Goal: Task Accomplishment & Management: Manage account settings

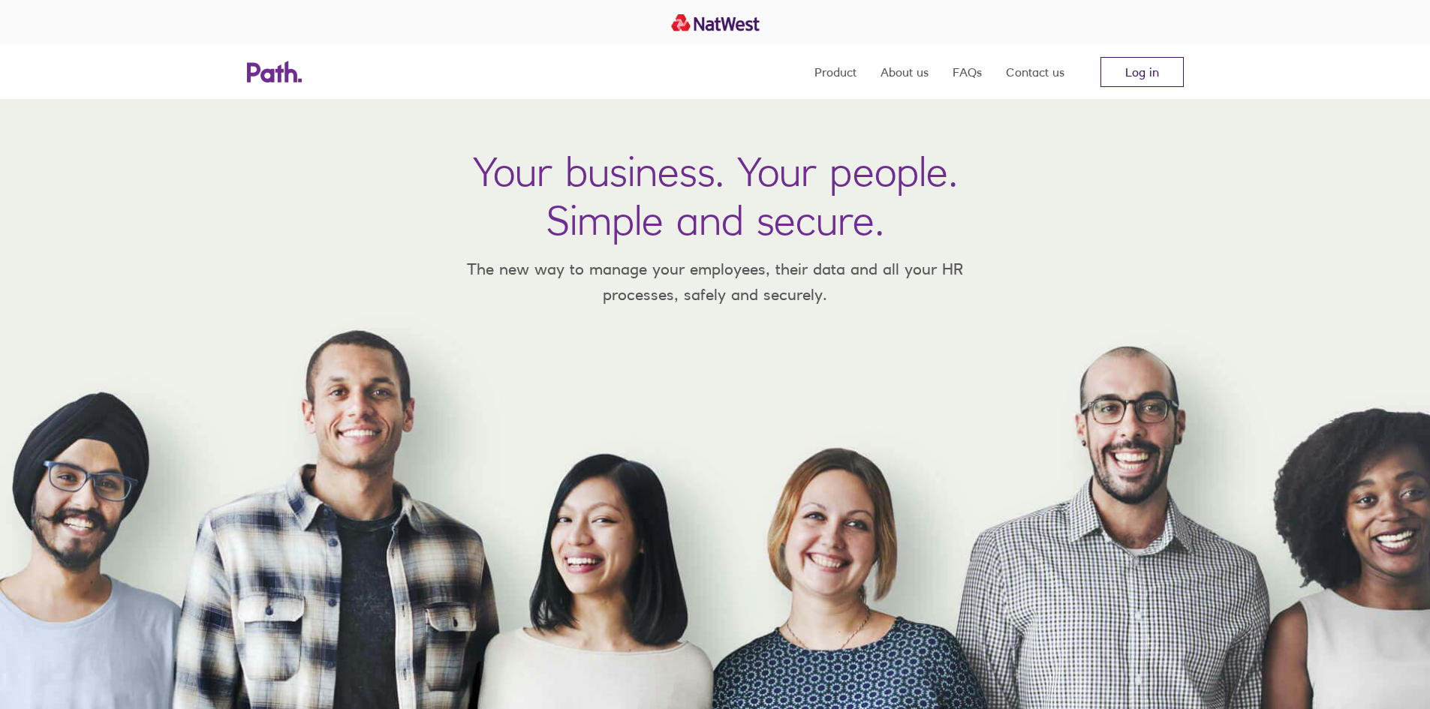
click at [1160, 71] on link "Log in" at bounding box center [1141, 72] width 83 height 30
click at [1142, 63] on link "Log in" at bounding box center [1141, 72] width 83 height 30
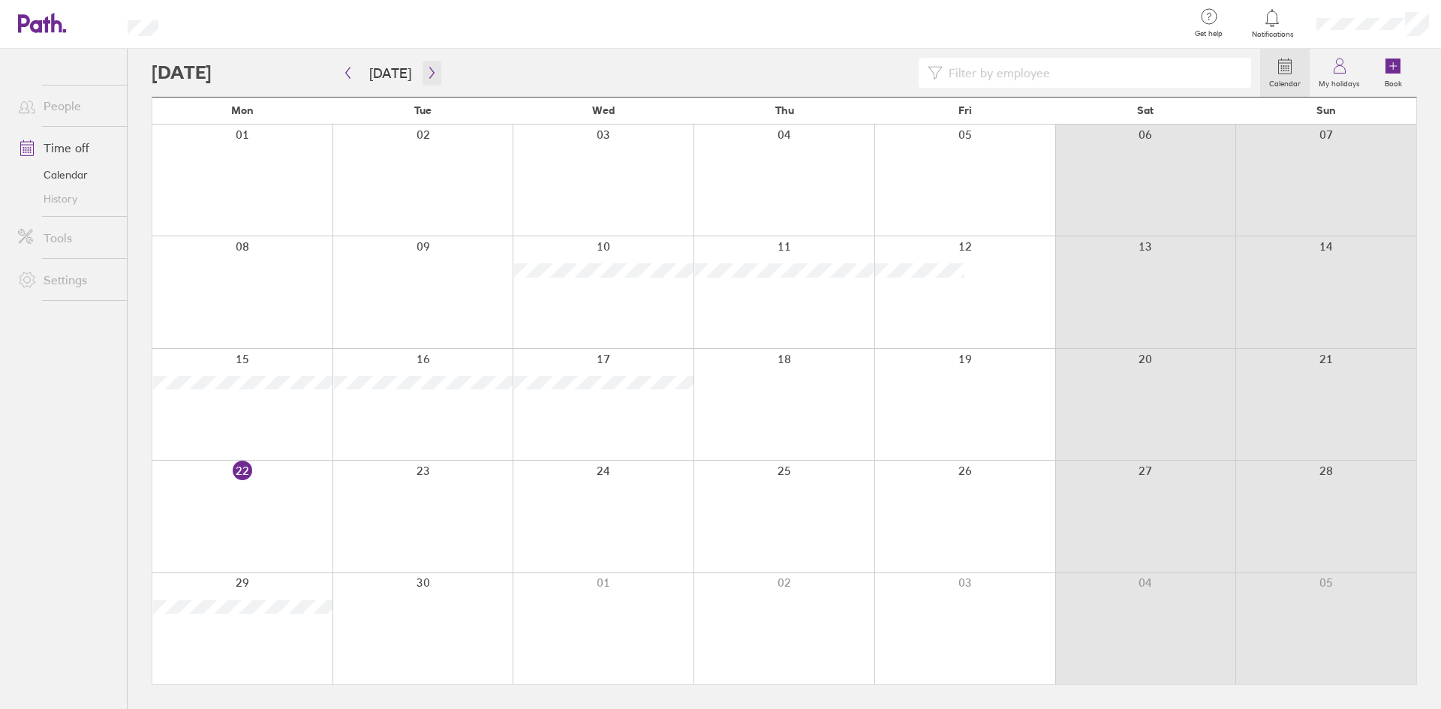
click at [432, 76] on icon "button" at bounding box center [431, 73] width 11 height 12
click at [350, 72] on icon "button" at bounding box center [347, 73] width 11 height 12
click at [429, 75] on icon "button" at bounding box center [431, 73] width 11 height 12
click at [426, 78] on icon "button" at bounding box center [431, 73] width 11 height 12
click at [1352, 70] on link "My holidays" at bounding box center [1339, 73] width 59 height 48
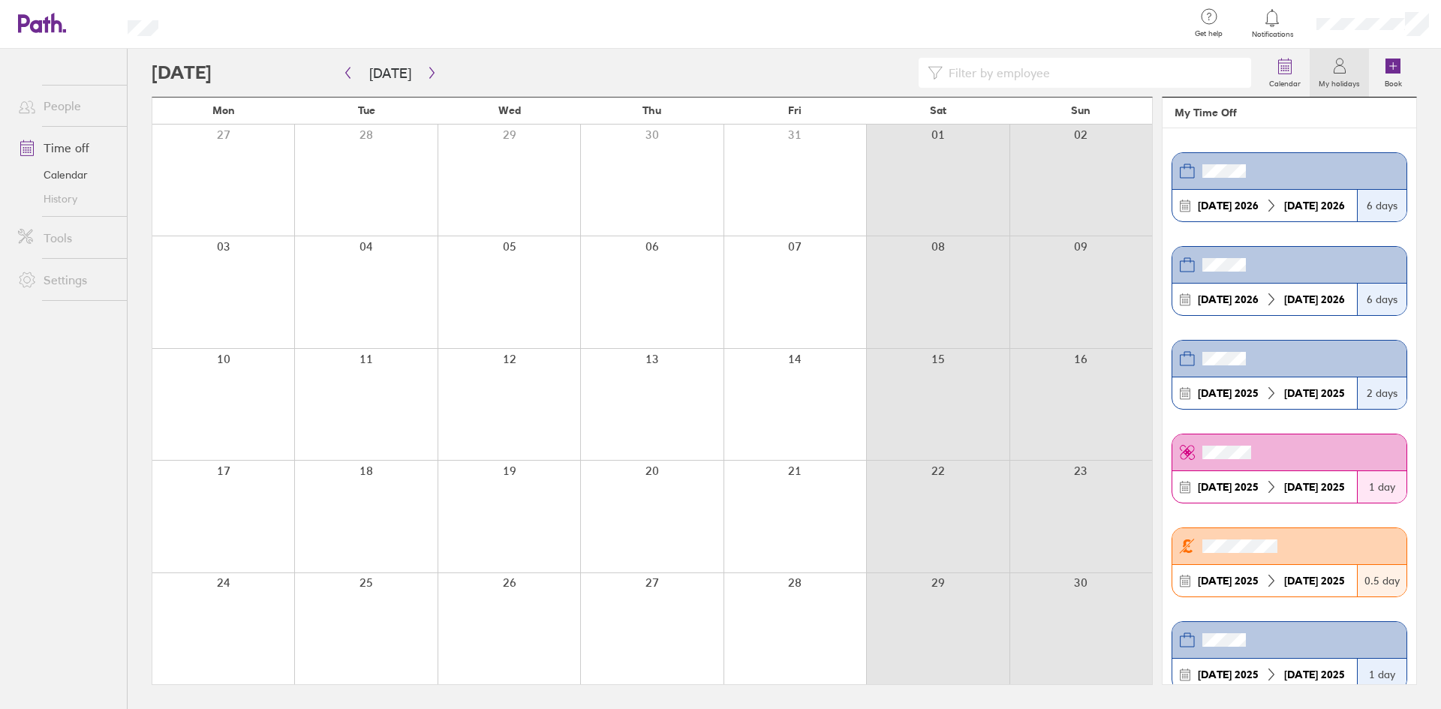
click at [58, 104] on link "People" at bounding box center [66, 106] width 121 height 30
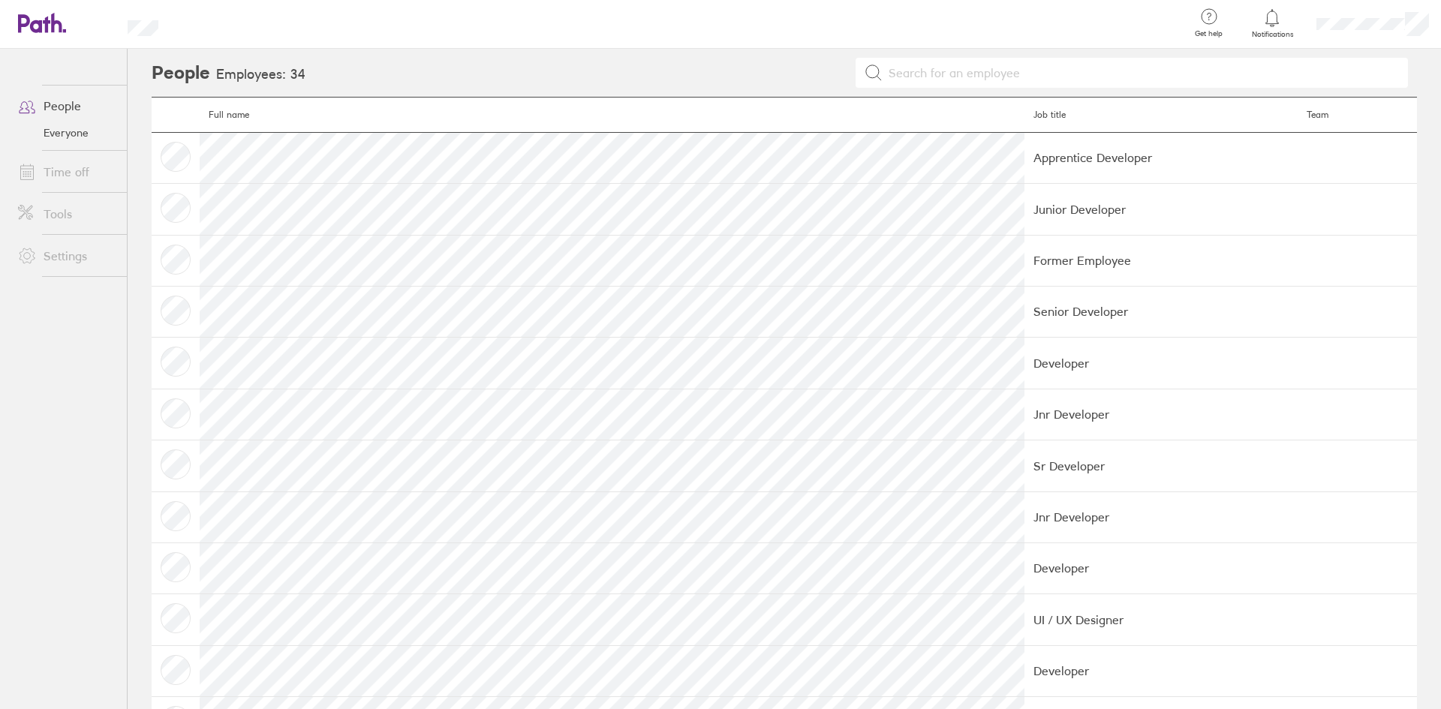
click at [66, 258] on link "Settings" at bounding box center [66, 256] width 121 height 30
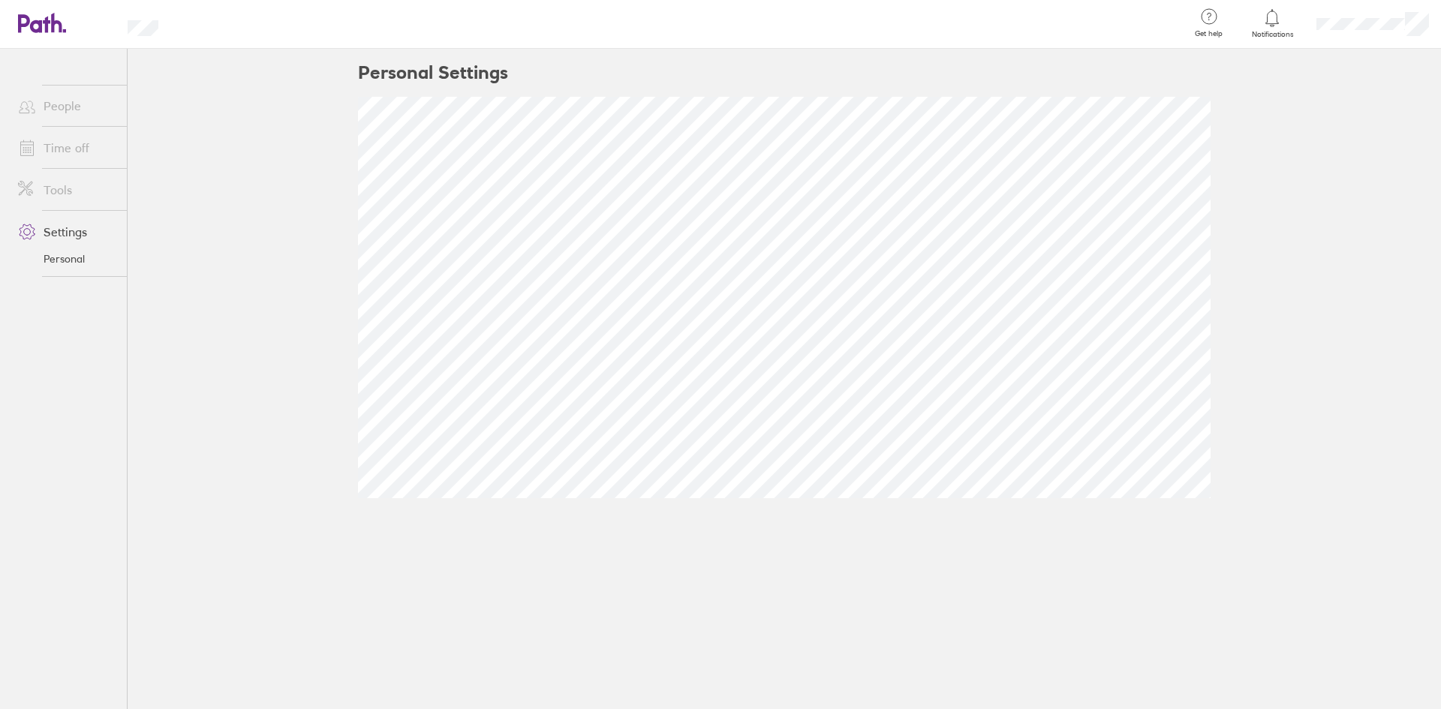
click at [70, 172] on li "Tools" at bounding box center [63, 190] width 127 height 42
click at [56, 193] on link "Tools" at bounding box center [66, 190] width 121 height 30
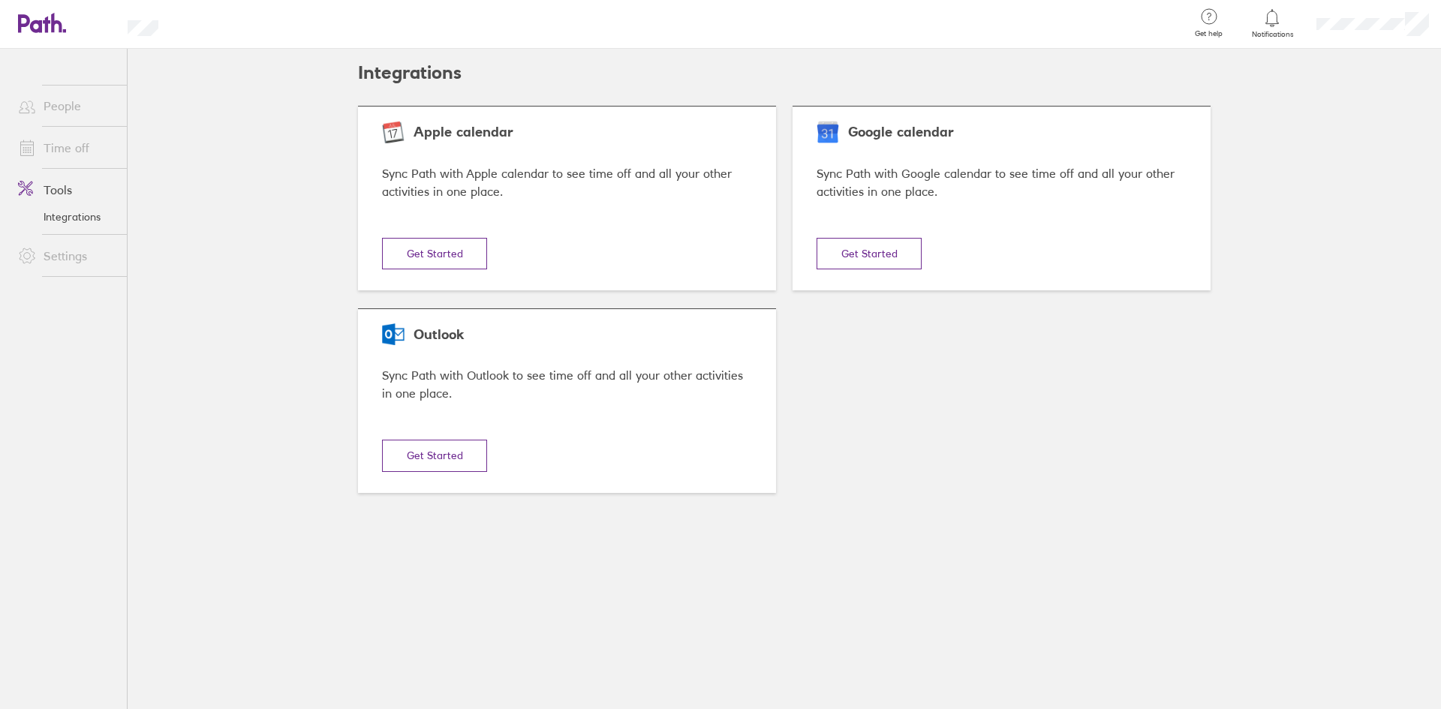
click at [55, 111] on link "People" at bounding box center [66, 106] width 121 height 30
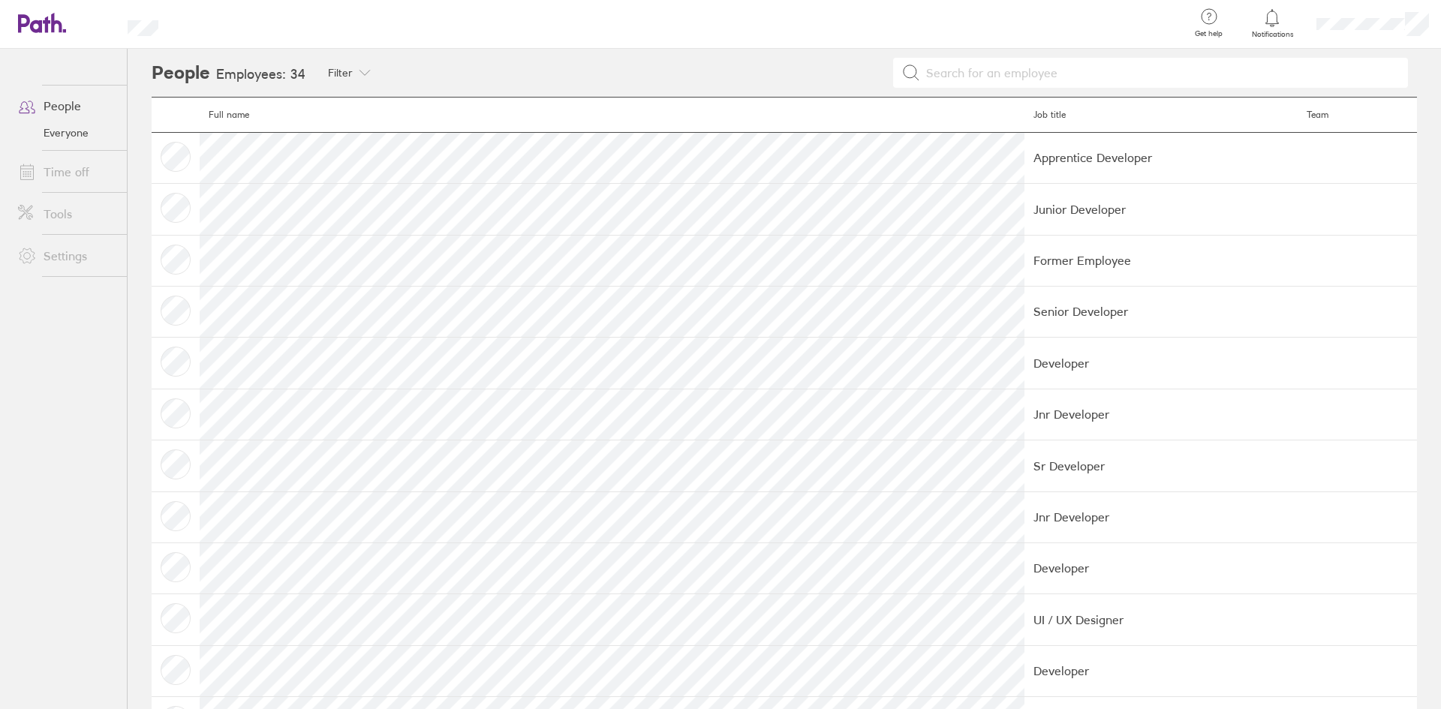
click at [60, 134] on link "Everyone" at bounding box center [66, 133] width 121 height 24
click at [71, 173] on link "Time off" at bounding box center [66, 172] width 121 height 30
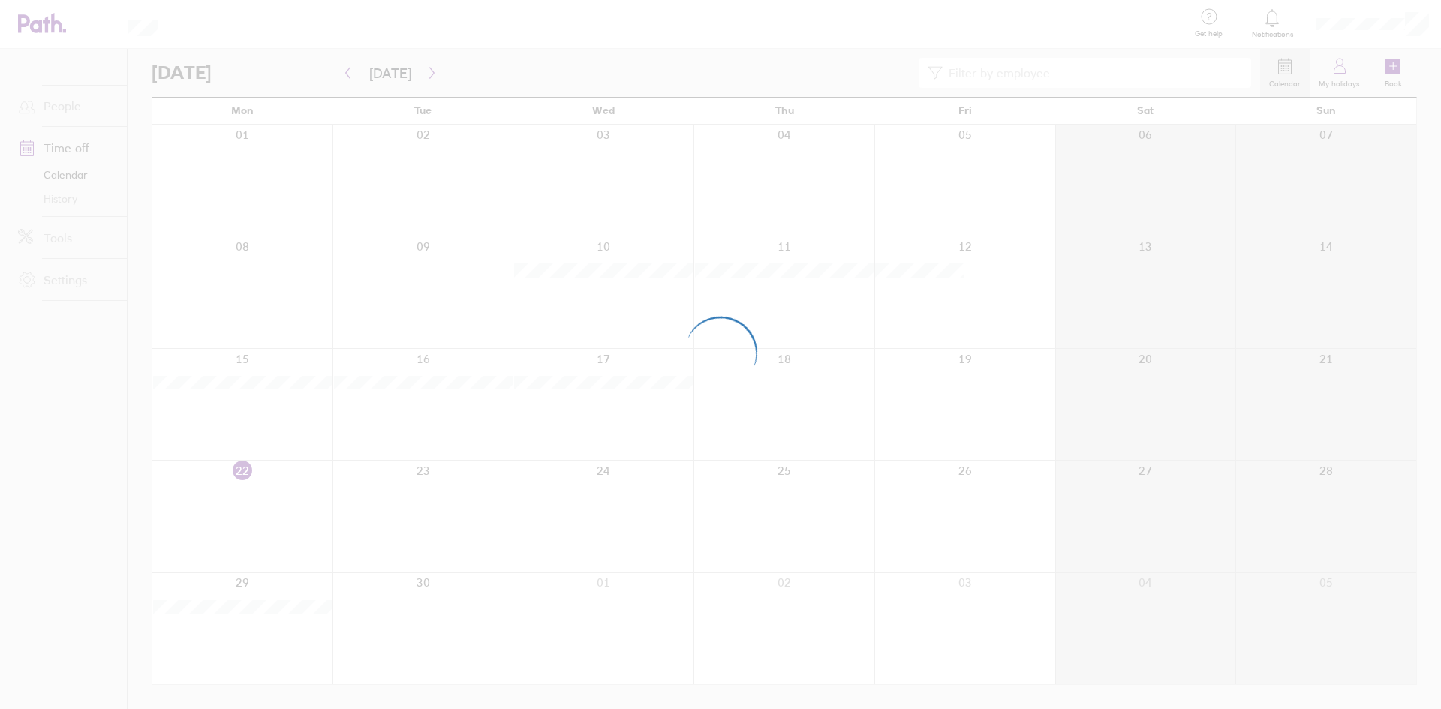
click at [60, 281] on div at bounding box center [720, 354] width 1441 height 709
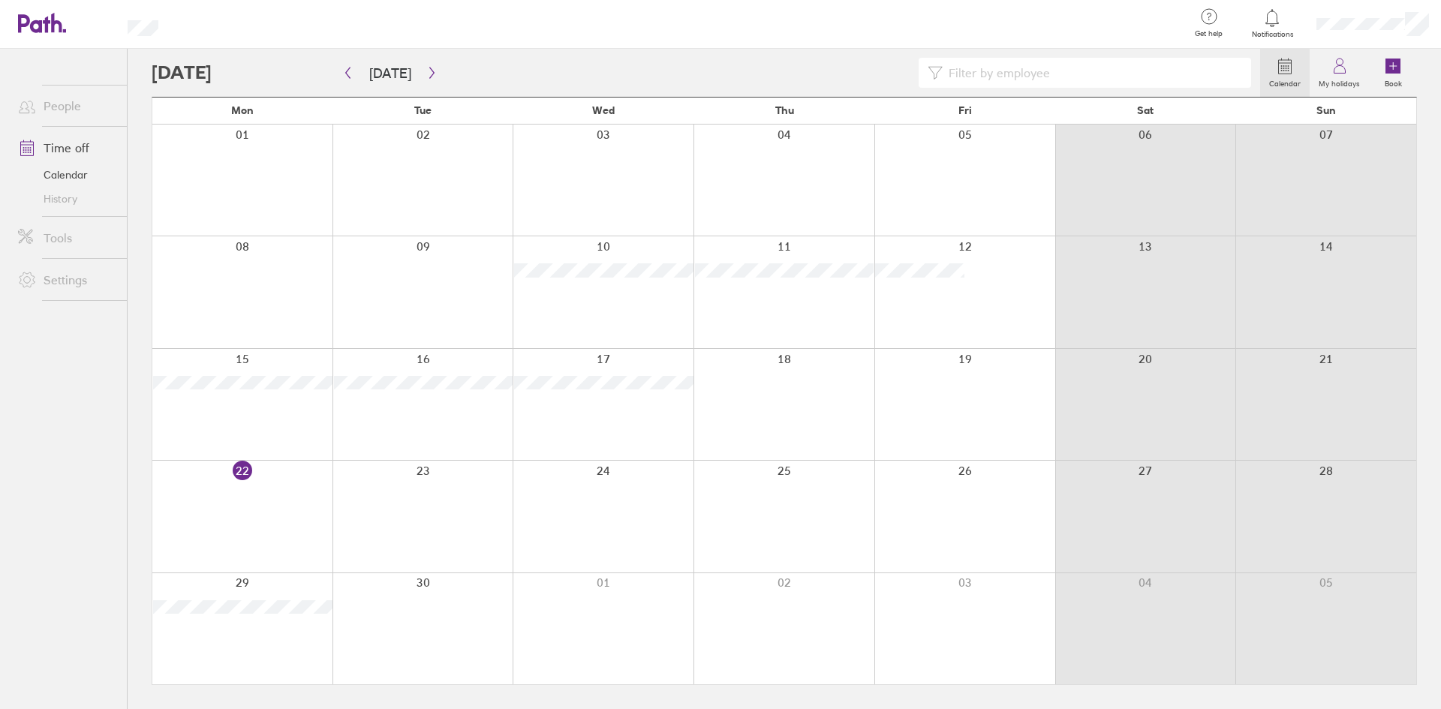
click at [52, 281] on link "Settings" at bounding box center [66, 280] width 121 height 30
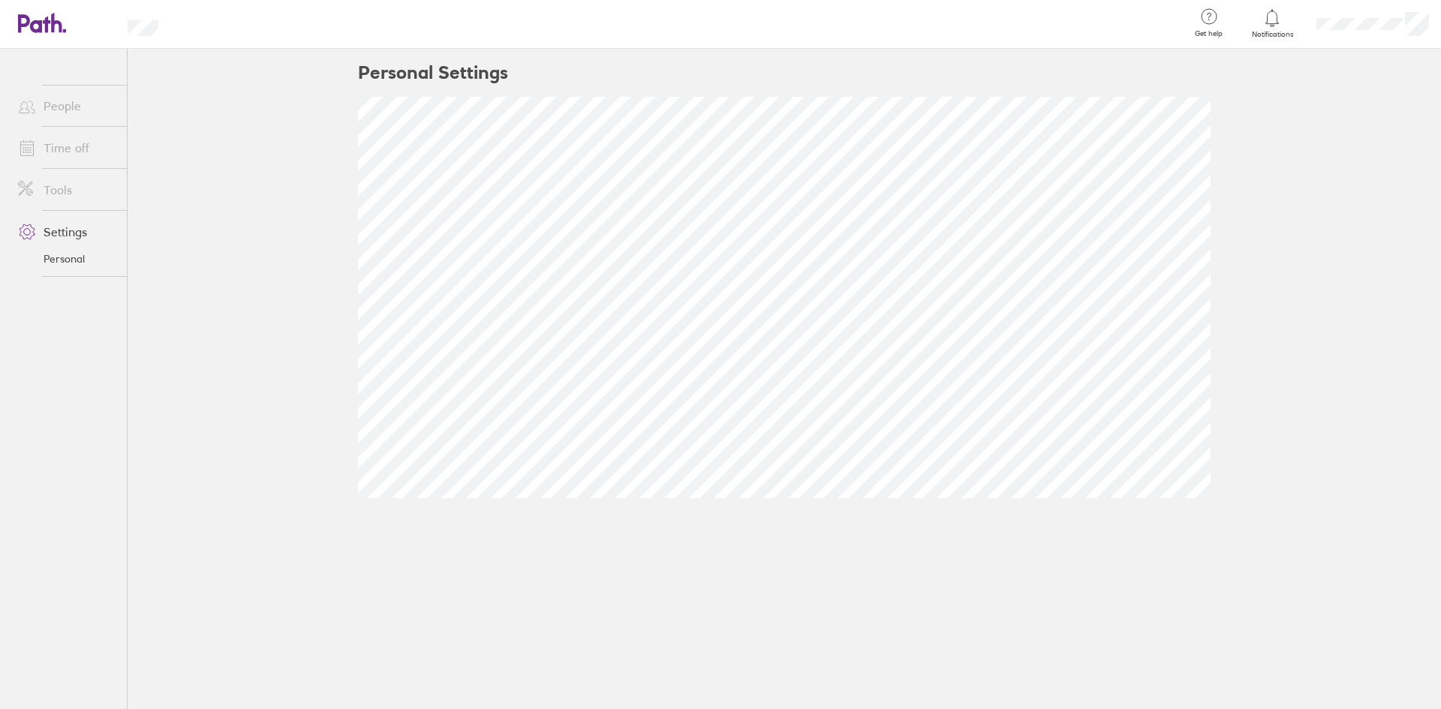
click at [54, 257] on link "Personal" at bounding box center [66, 259] width 121 height 24
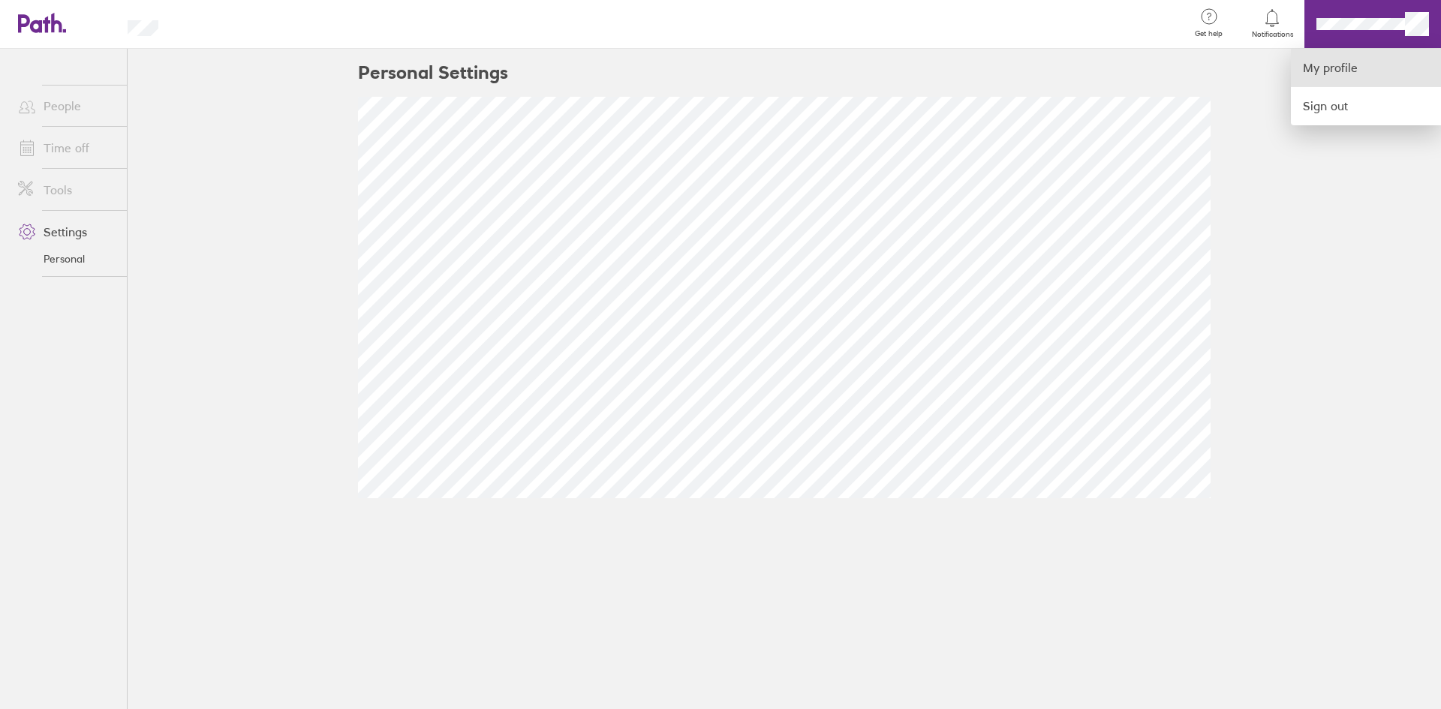
click at [1319, 81] on link "My profile" at bounding box center [1366, 68] width 150 height 38
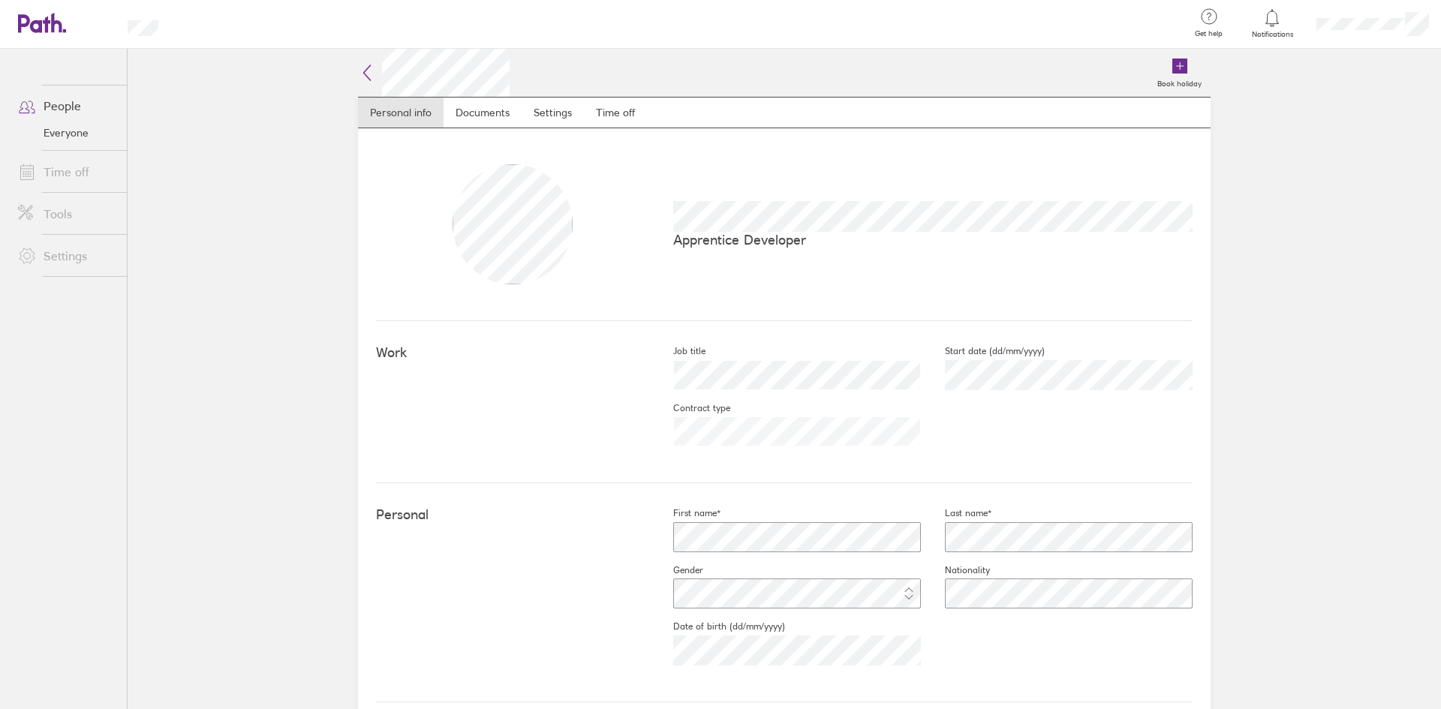
click at [644, 99] on nav "Personal info Documents Settings Time off" at bounding box center [784, 113] width 853 height 32
click at [612, 109] on link "Time off" at bounding box center [615, 113] width 63 height 30
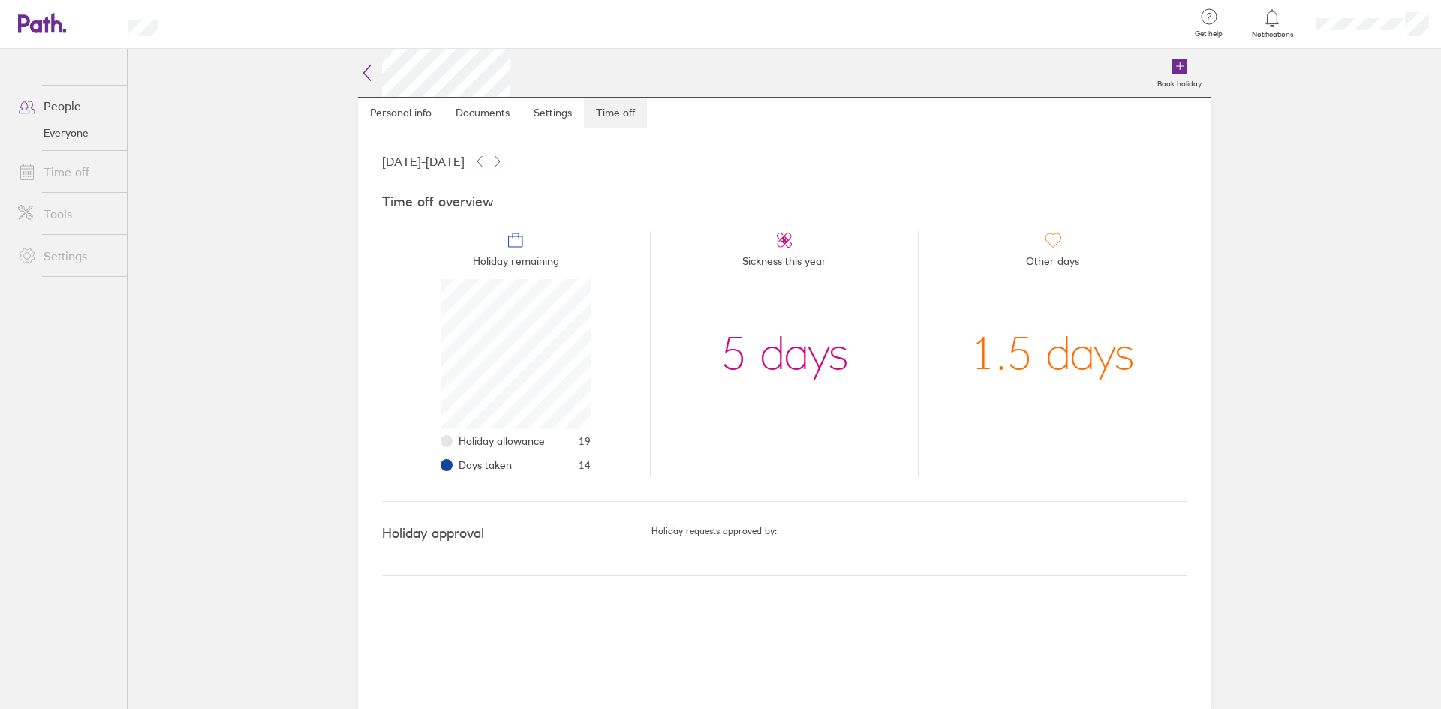
scroll to position [150, 150]
click at [58, 168] on link "Time off" at bounding box center [66, 172] width 121 height 30
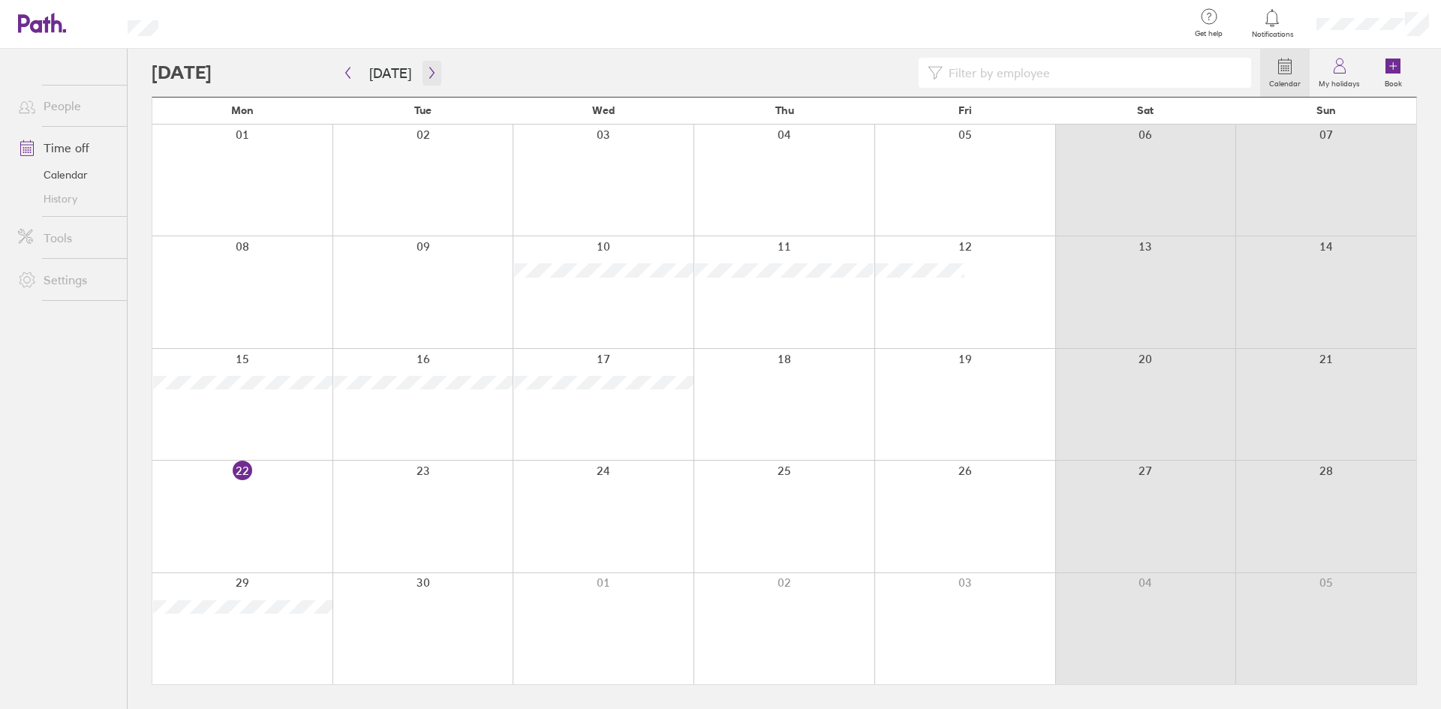
click at [423, 81] on button "button" at bounding box center [432, 73] width 19 height 25
click at [426, 69] on icon "button" at bounding box center [431, 73] width 11 height 12
click at [233, 474] on div at bounding box center [242, 516] width 180 height 111
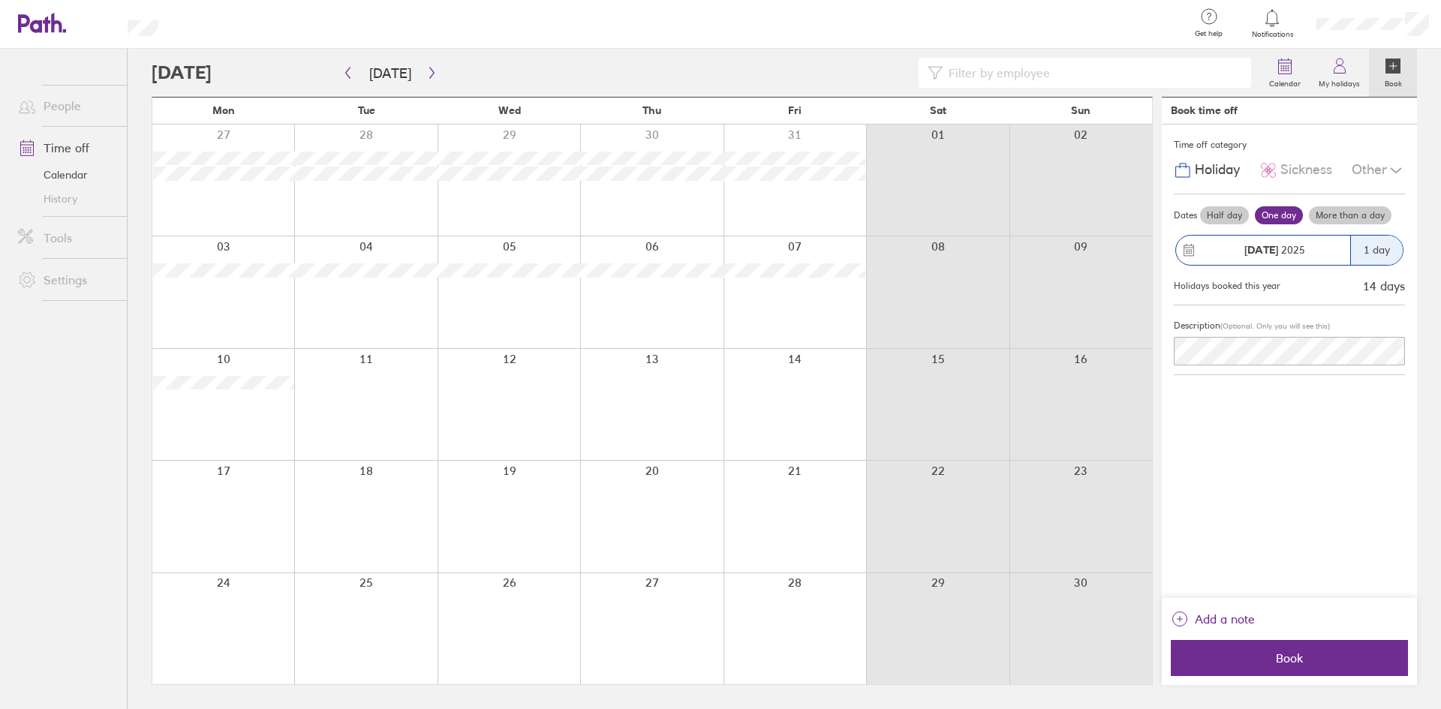
click at [1325, 222] on label "More than a day" at bounding box center [1350, 215] width 83 height 18
click at [0, 0] on input "More than a day" at bounding box center [0, 0] width 0 height 0
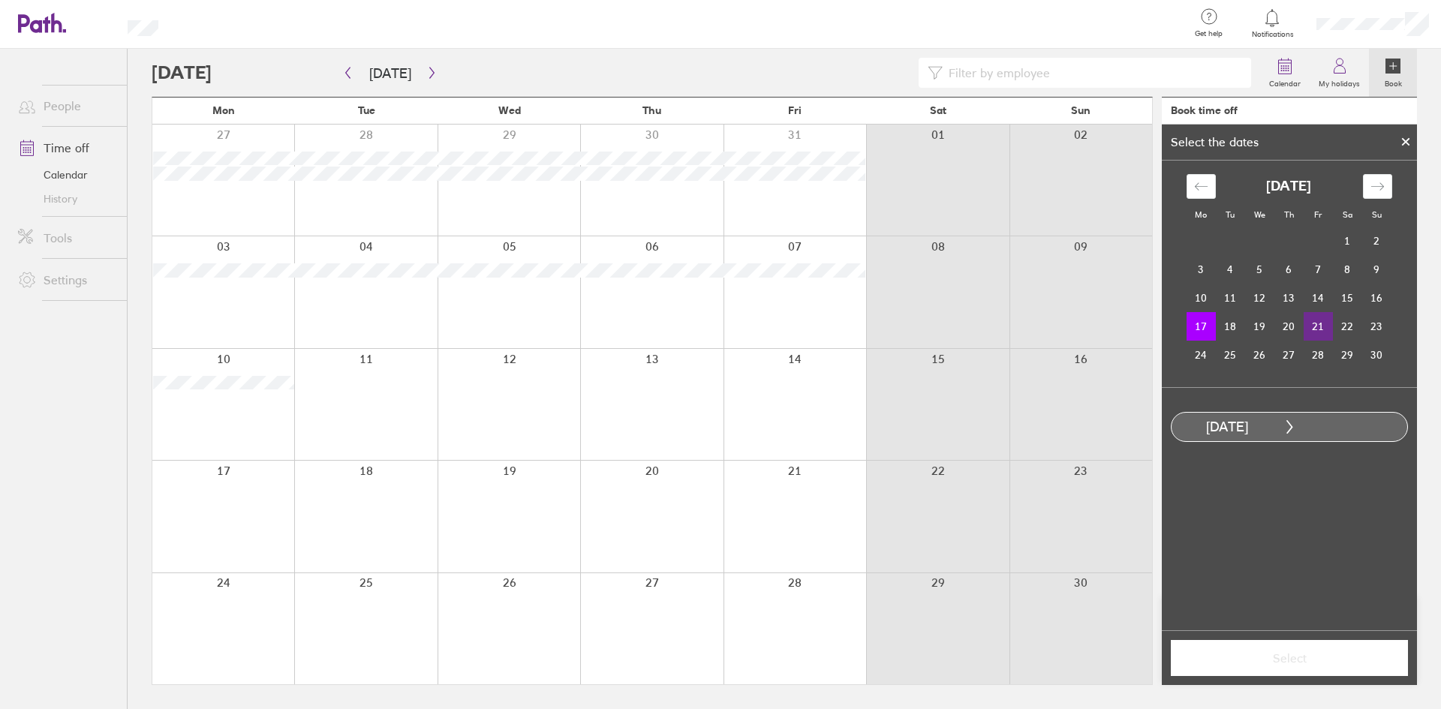
click at [1325, 323] on td "21" at bounding box center [1318, 326] width 29 height 29
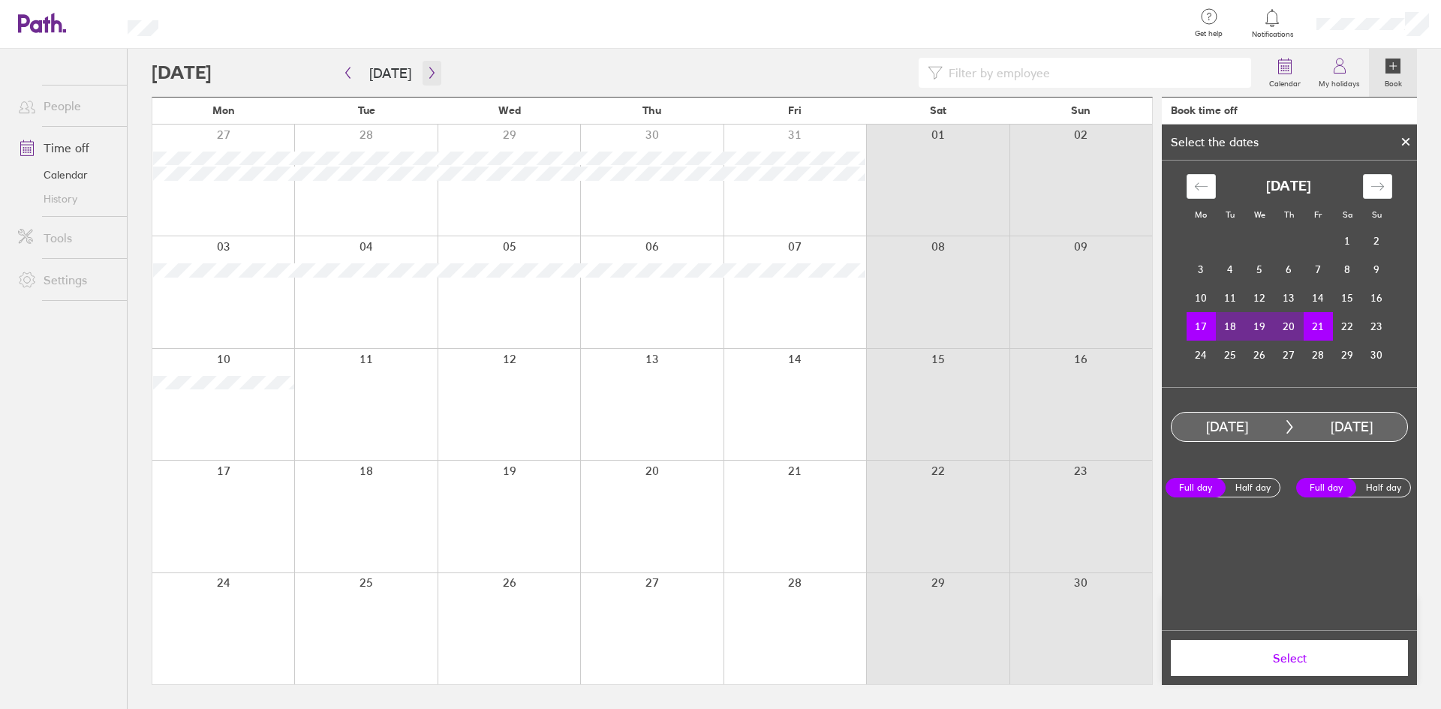
click at [423, 82] on button "button" at bounding box center [432, 73] width 19 height 25
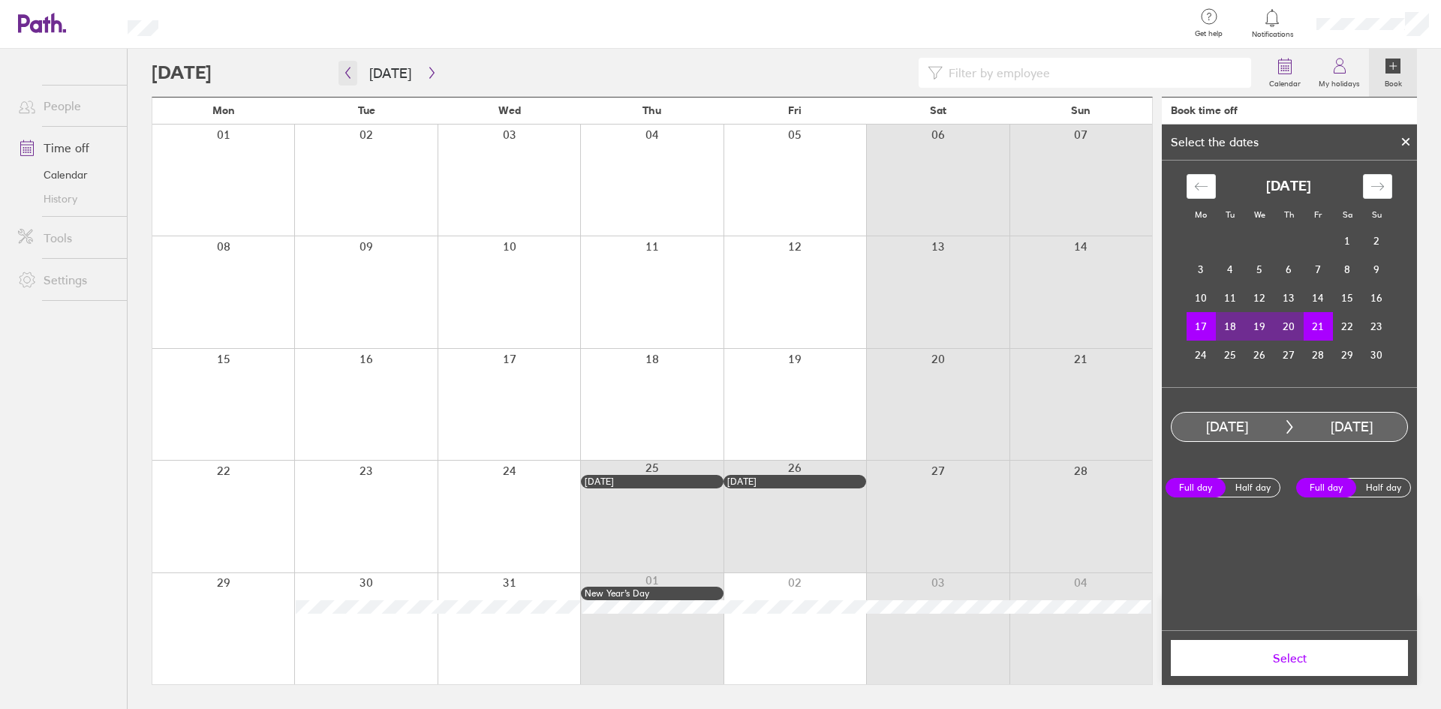
click at [341, 75] on button "button" at bounding box center [347, 73] width 19 height 25
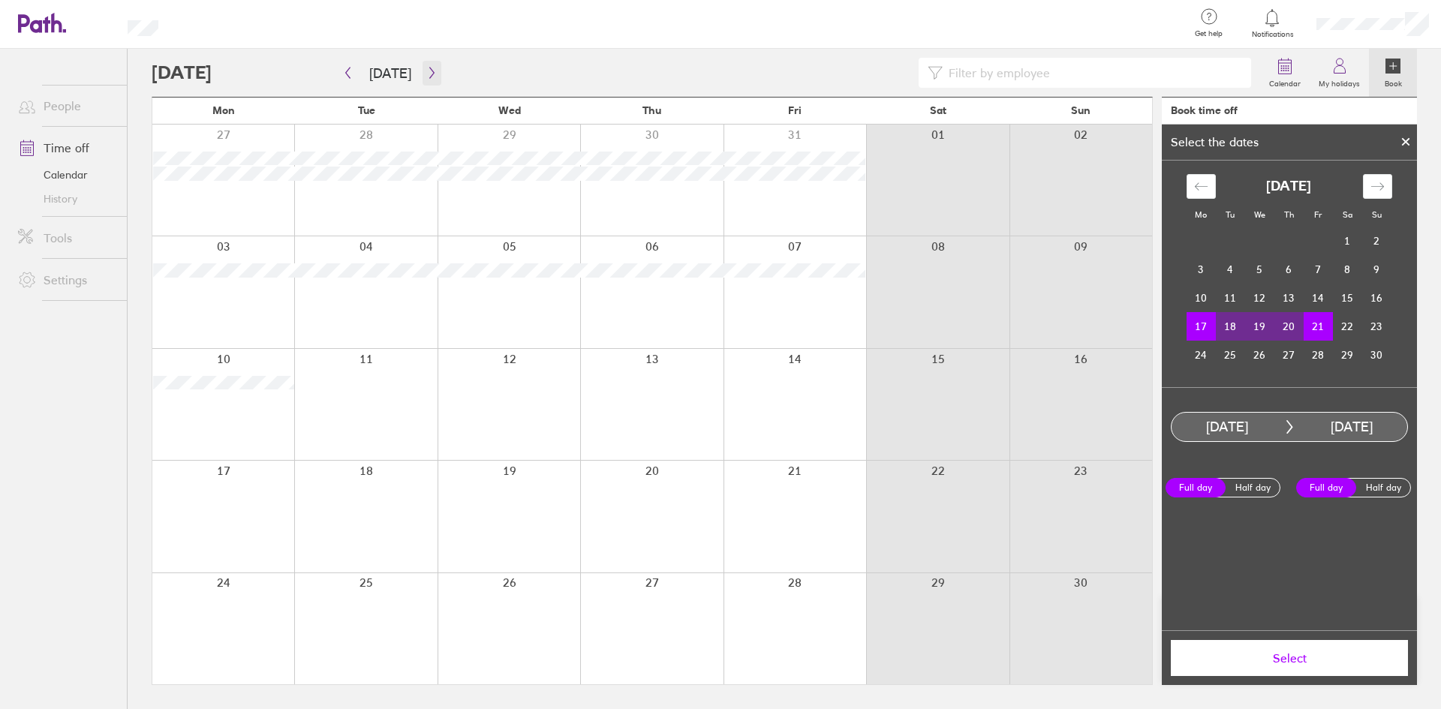
click at [430, 80] on button "button" at bounding box center [432, 73] width 19 height 25
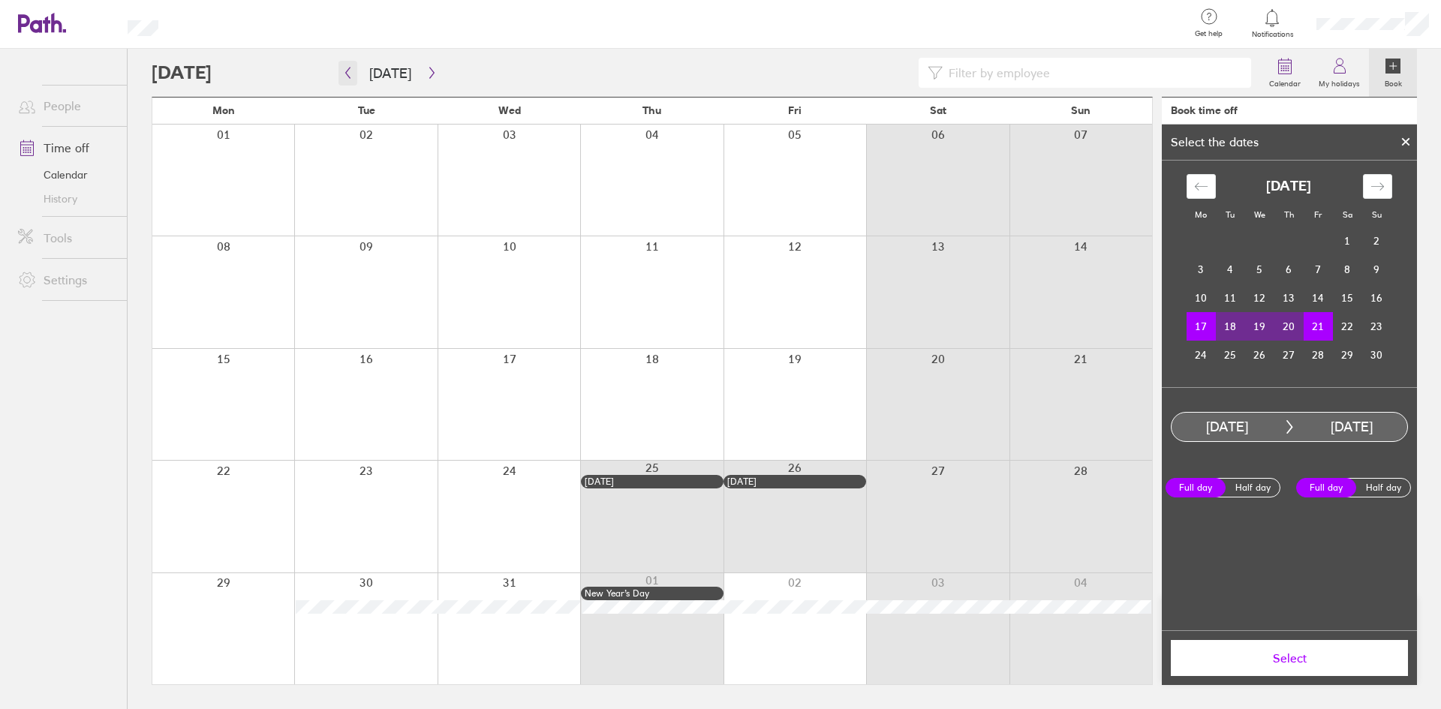
click at [351, 73] on icon "button" at bounding box center [347, 73] width 11 height 12
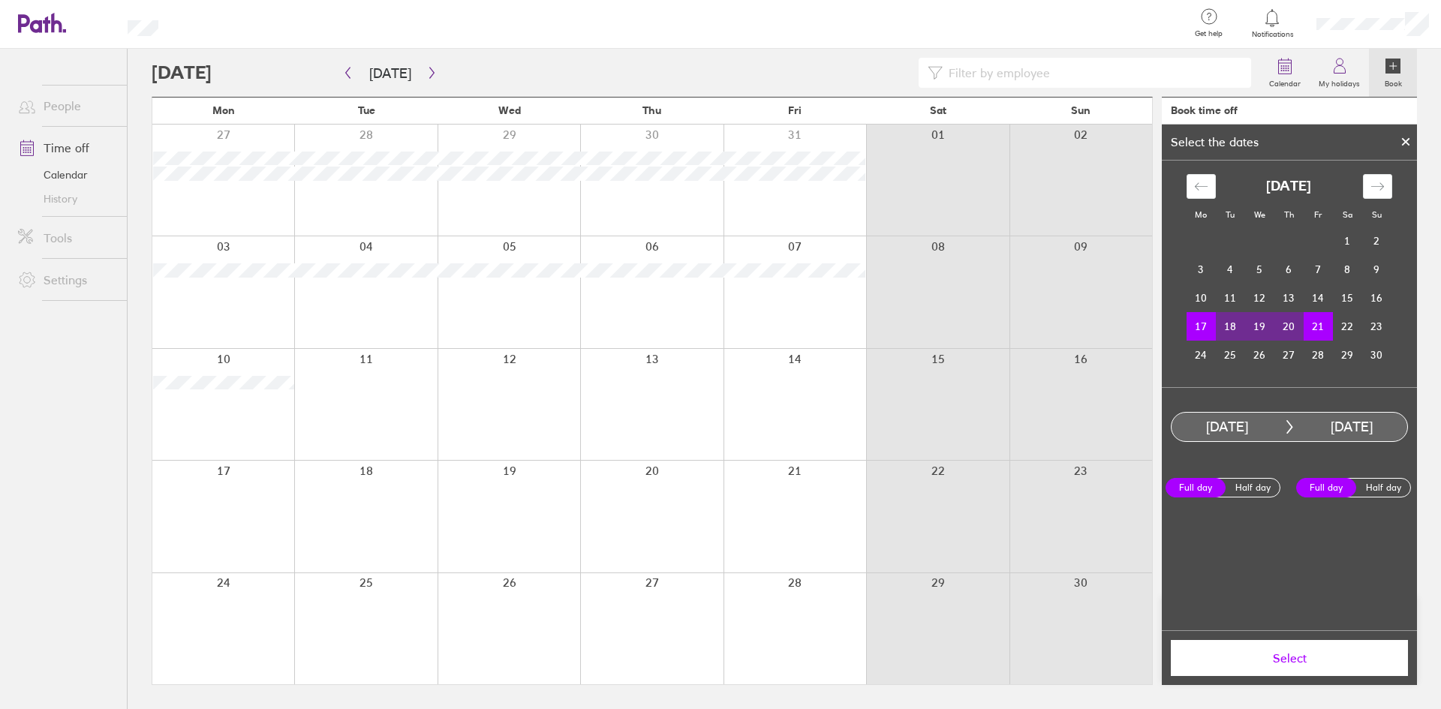
click at [1404, 137] on icon at bounding box center [1405, 141] width 11 height 9
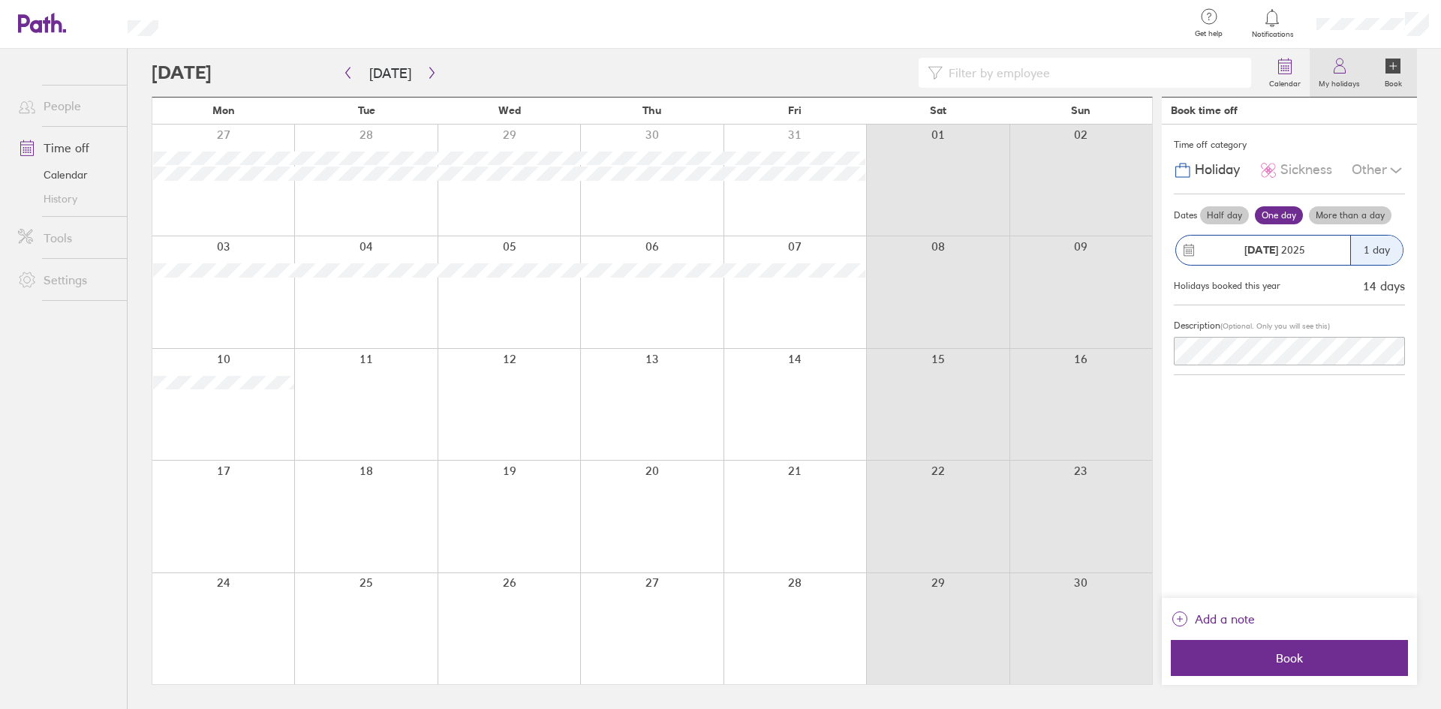
click at [1363, 72] on link "My holidays" at bounding box center [1339, 73] width 59 height 48
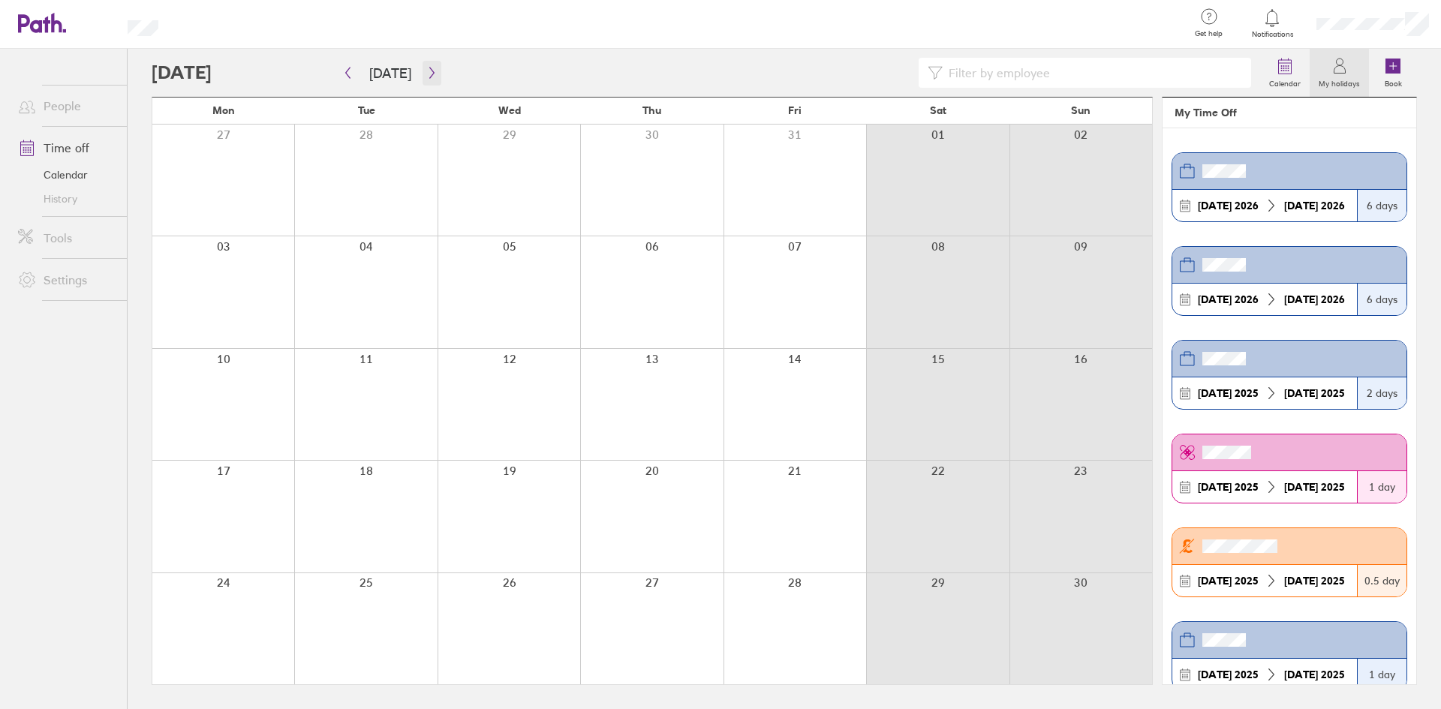
click at [433, 71] on button "button" at bounding box center [432, 73] width 19 height 25
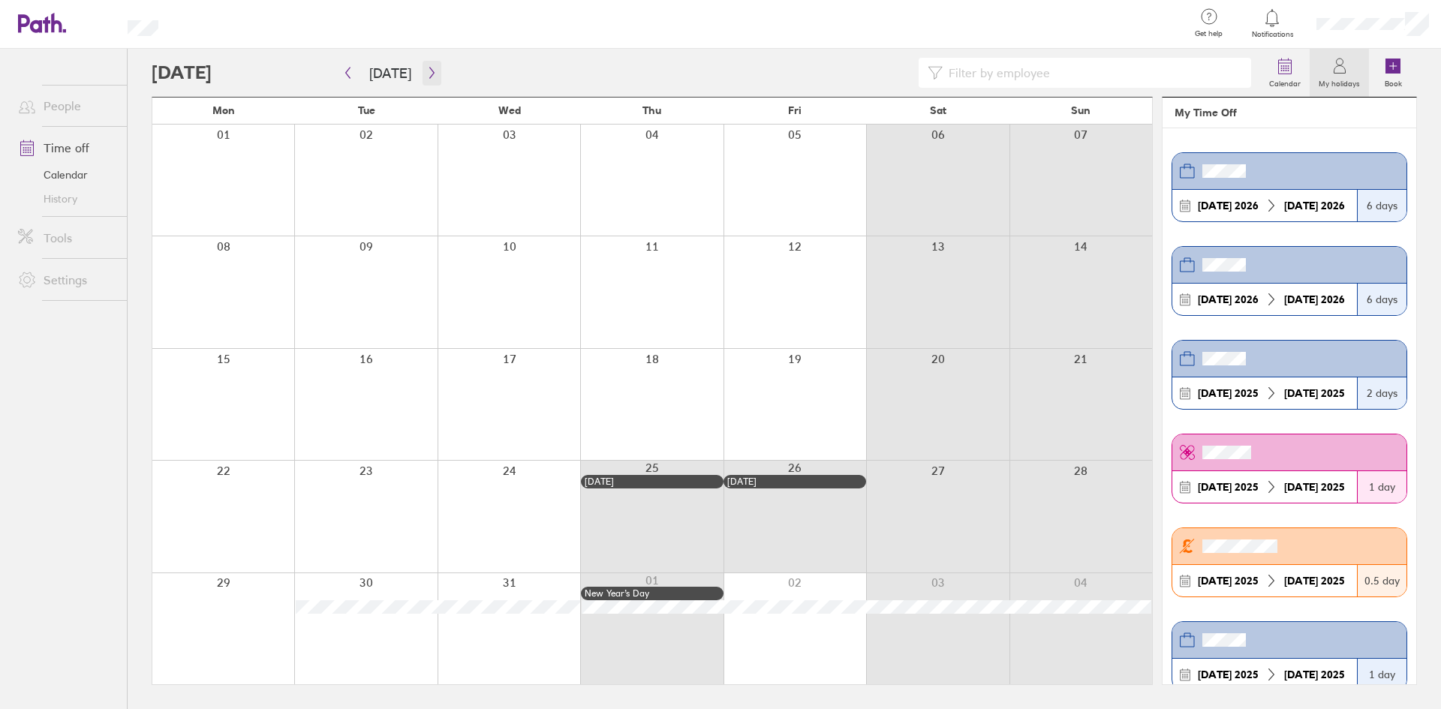
click at [423, 65] on button "button" at bounding box center [432, 73] width 19 height 25
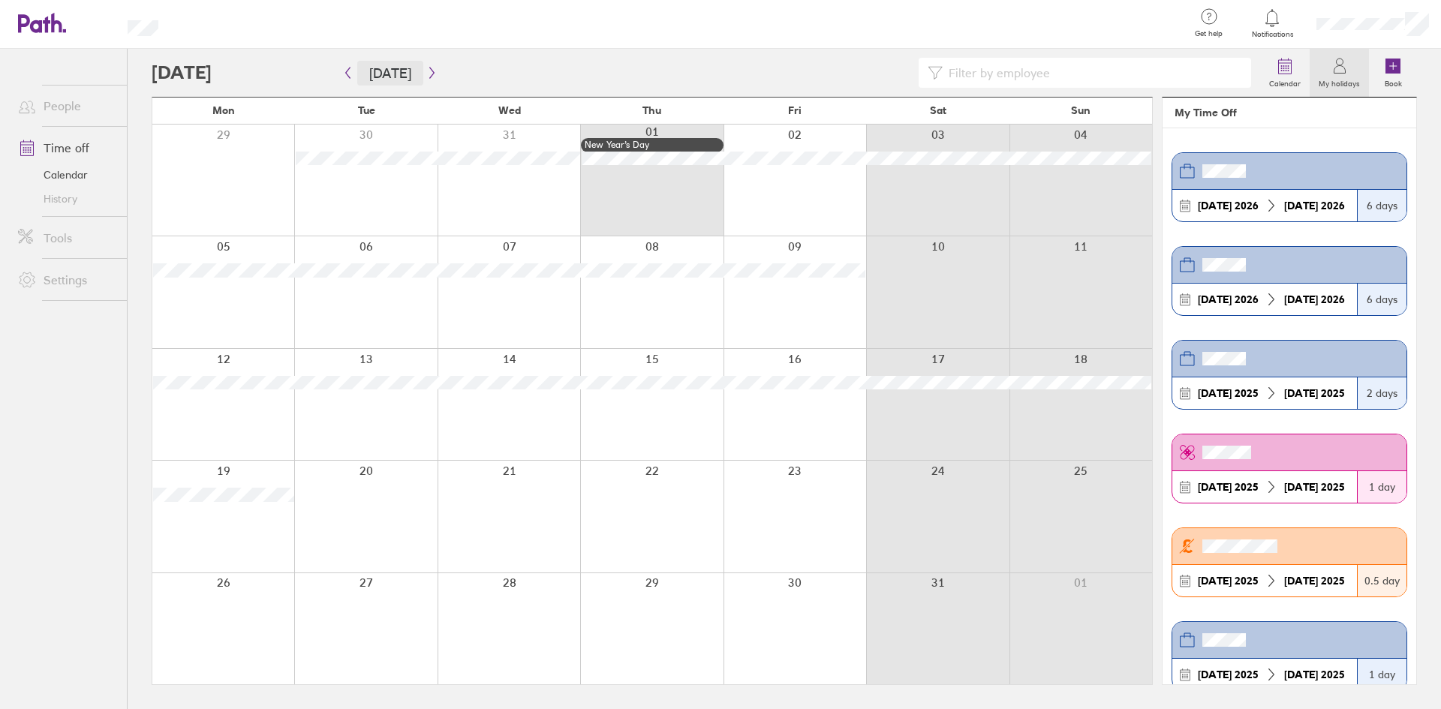
click at [359, 68] on button "[DATE]" at bounding box center [390, 73] width 66 height 25
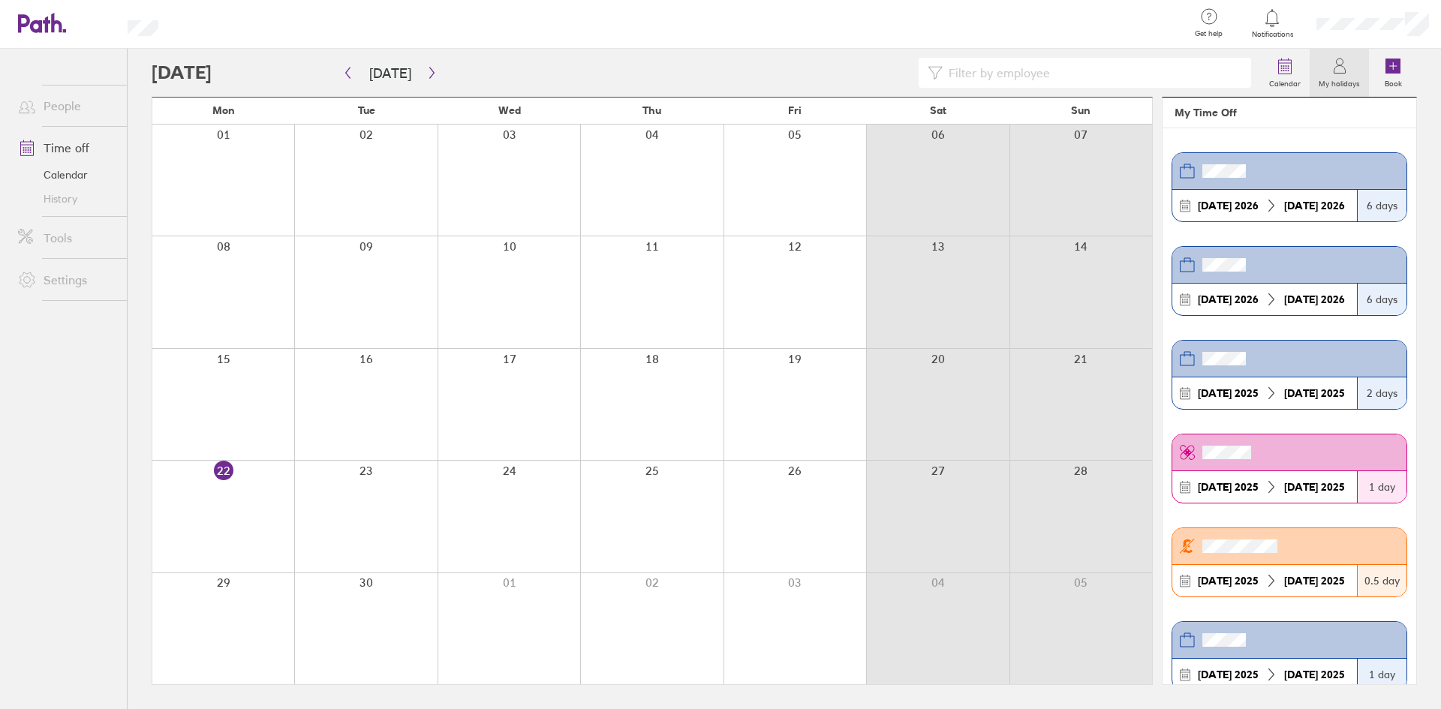
click at [1353, 82] on label "My holidays" at bounding box center [1339, 82] width 59 height 14
click at [1289, 68] on circle at bounding box center [1289, 69] width 2 height 2
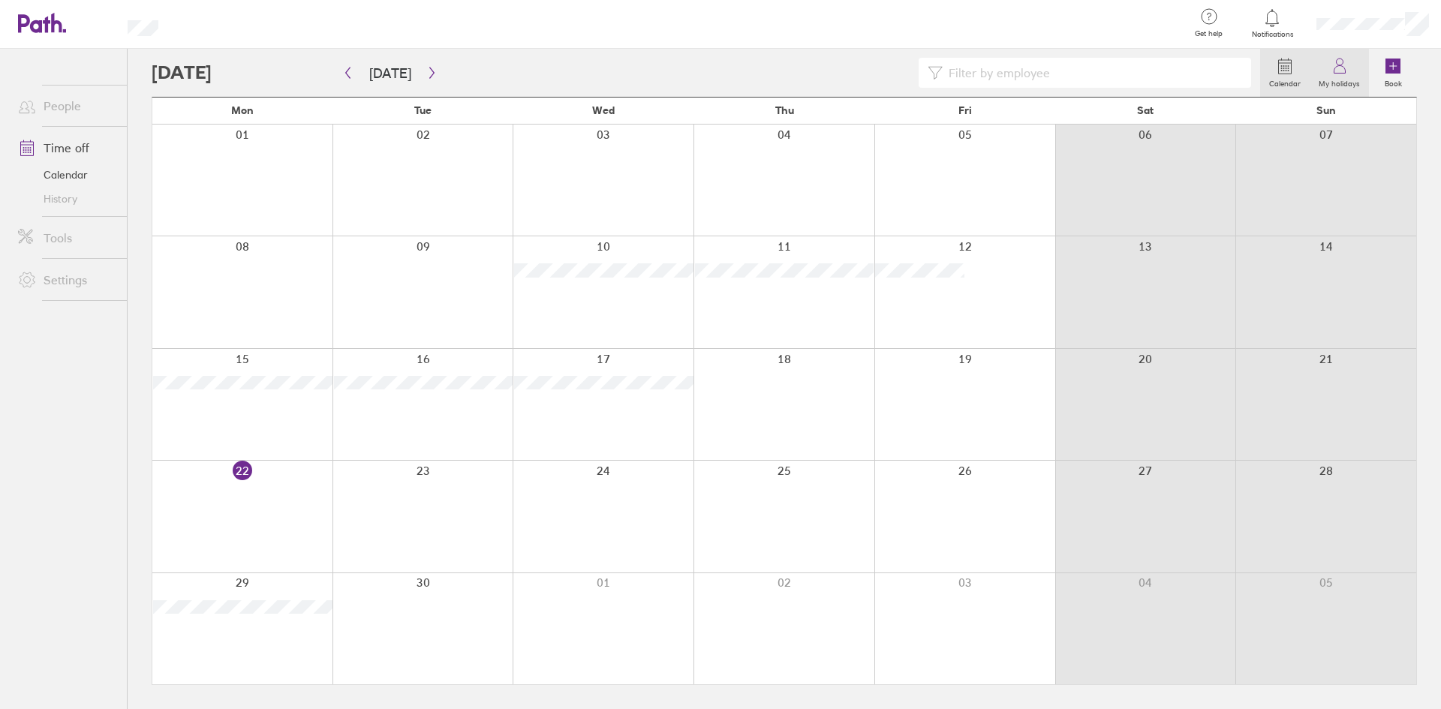
click at [1340, 70] on icon at bounding box center [1340, 66] width 18 height 18
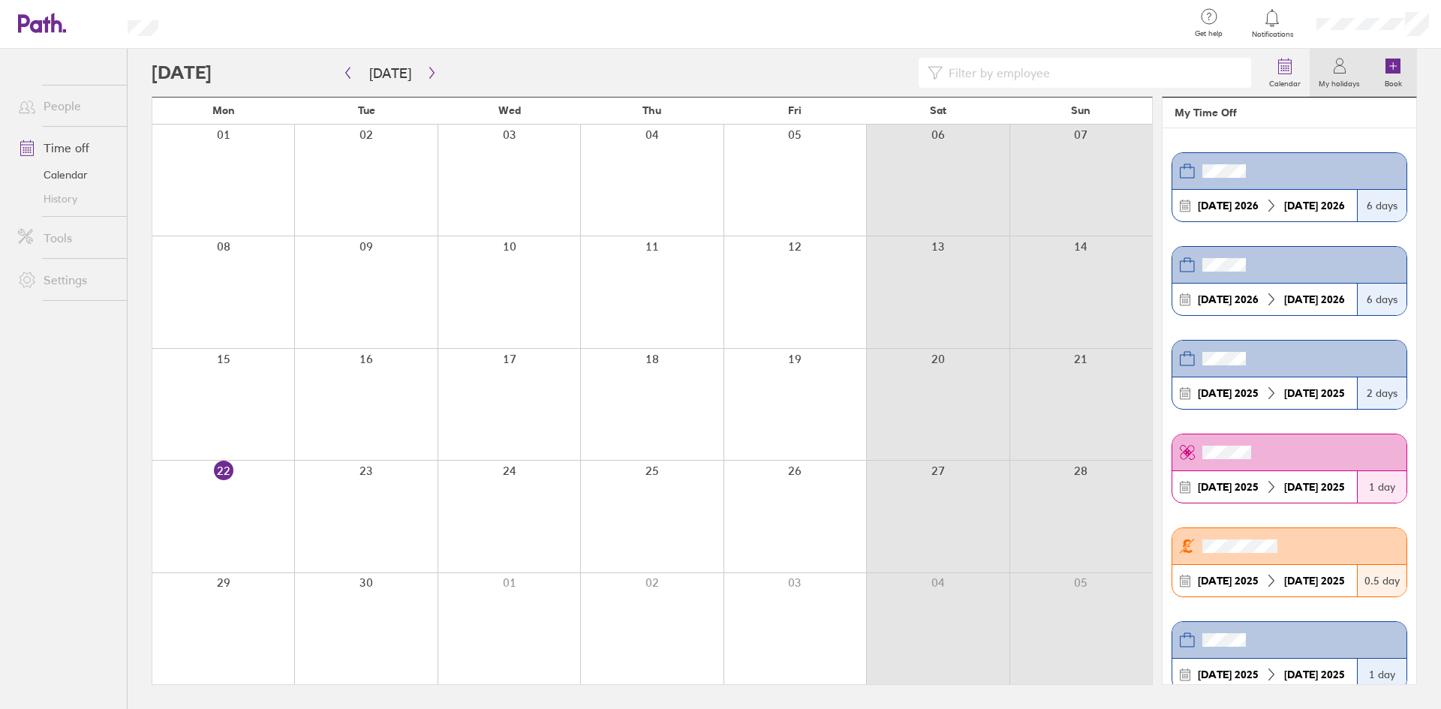
click at [1396, 75] on label "Book" at bounding box center [1393, 82] width 35 height 14
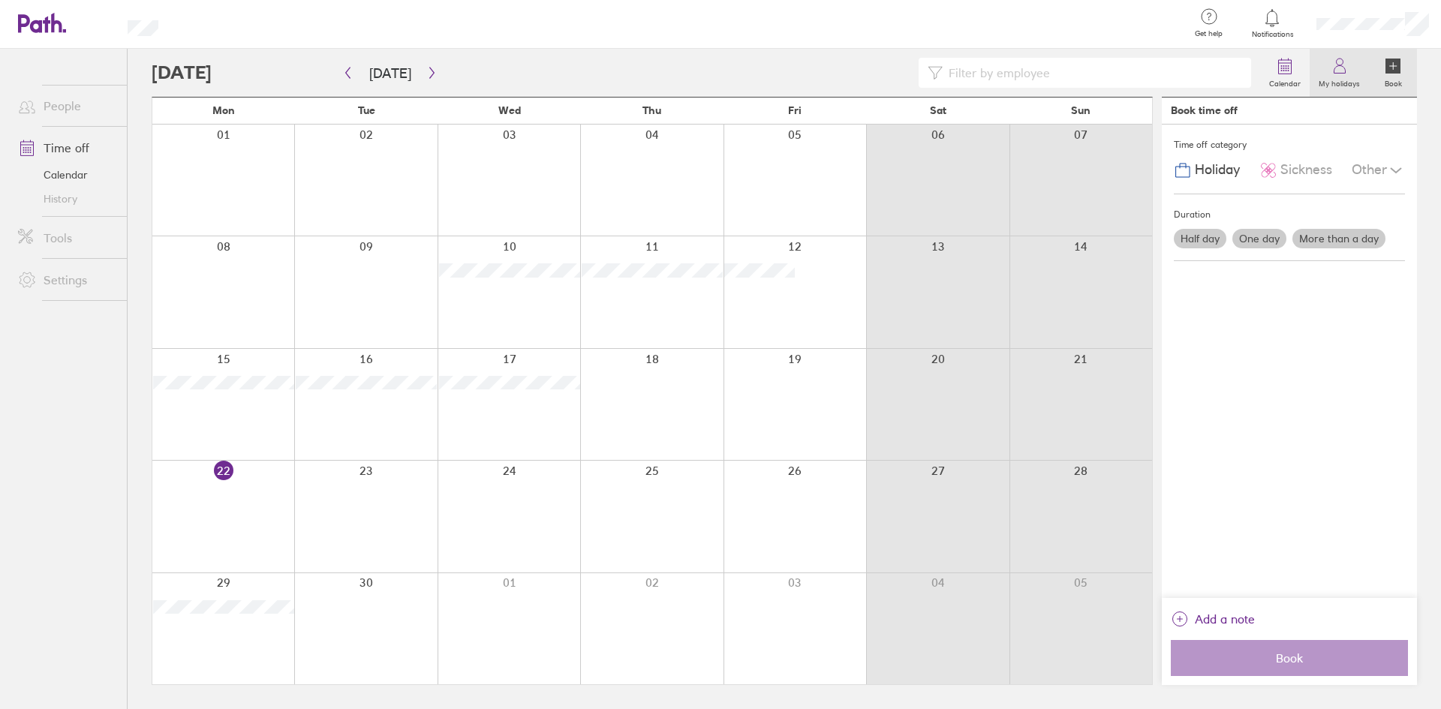
click at [1343, 73] on icon at bounding box center [1340, 66] width 18 height 18
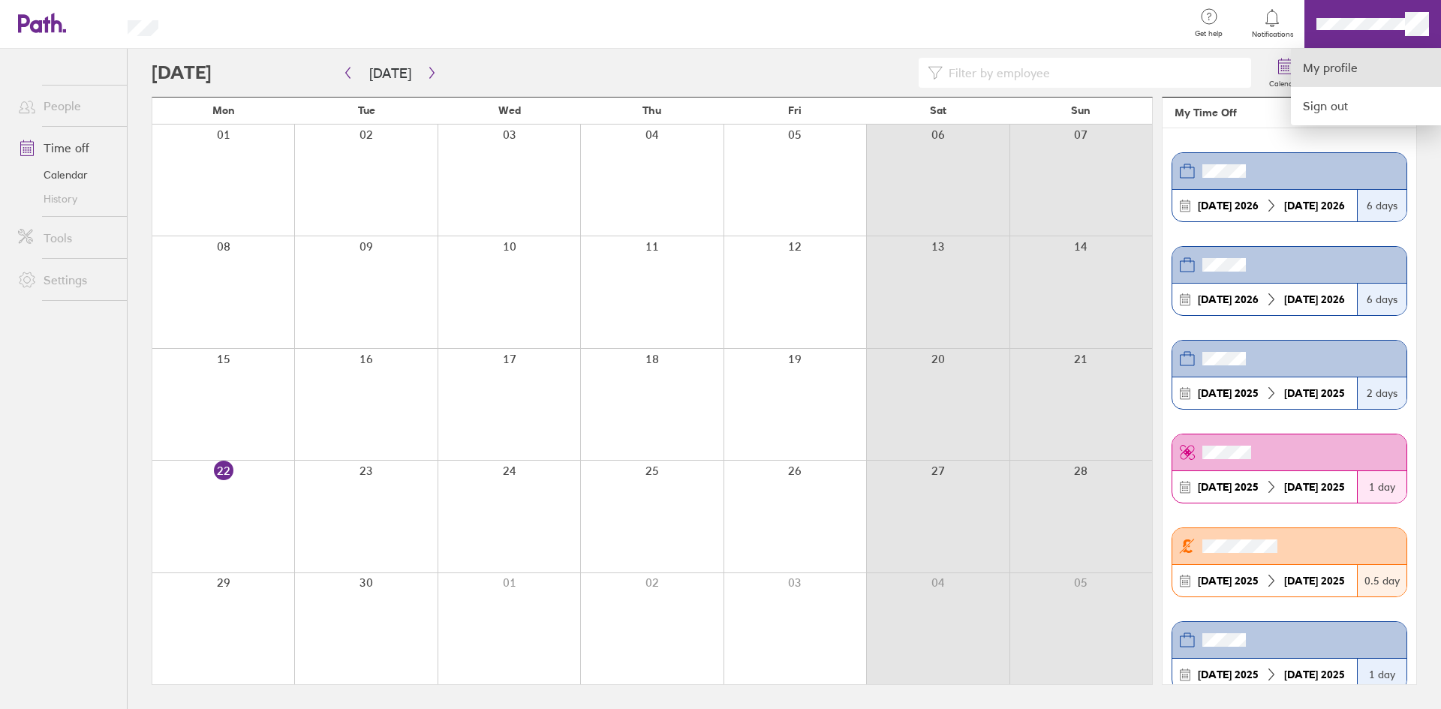
click at [1355, 66] on link "My profile" at bounding box center [1366, 68] width 150 height 38
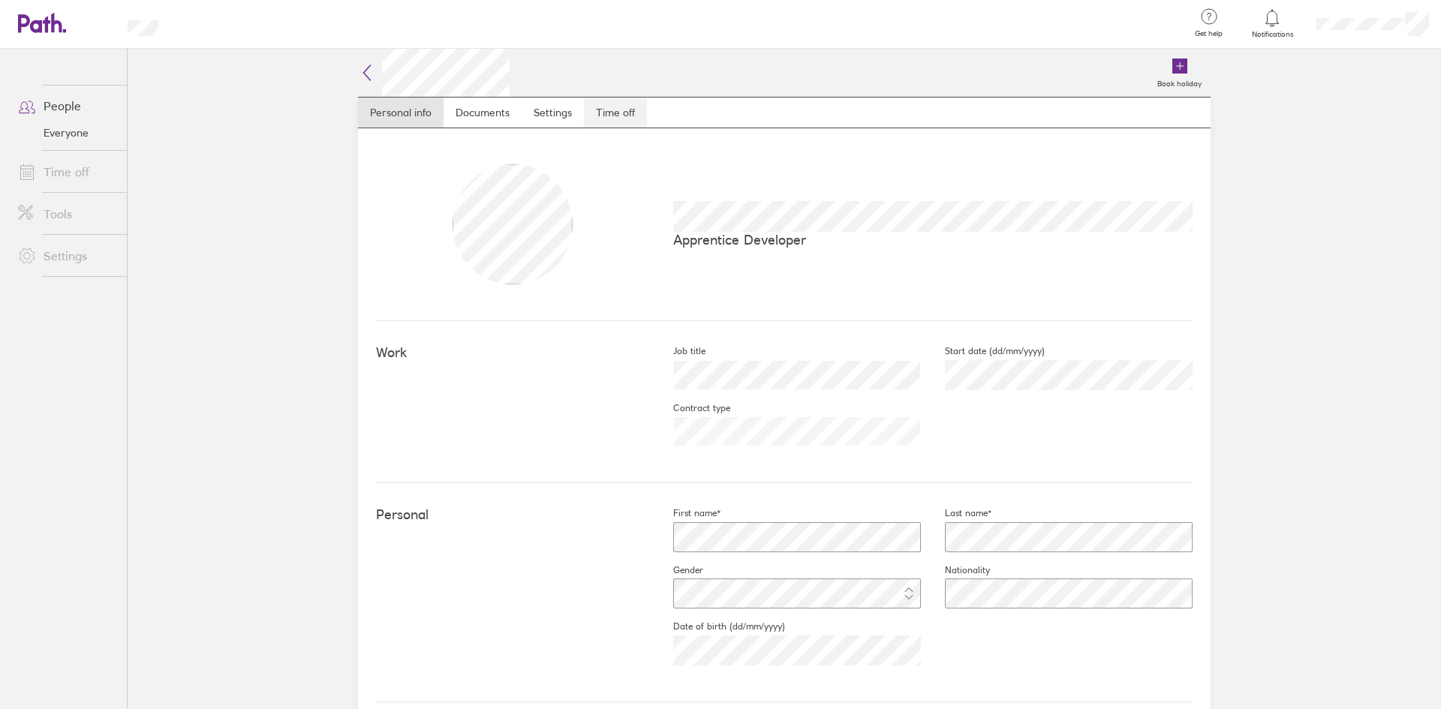
click at [630, 116] on link "Time off" at bounding box center [615, 113] width 63 height 30
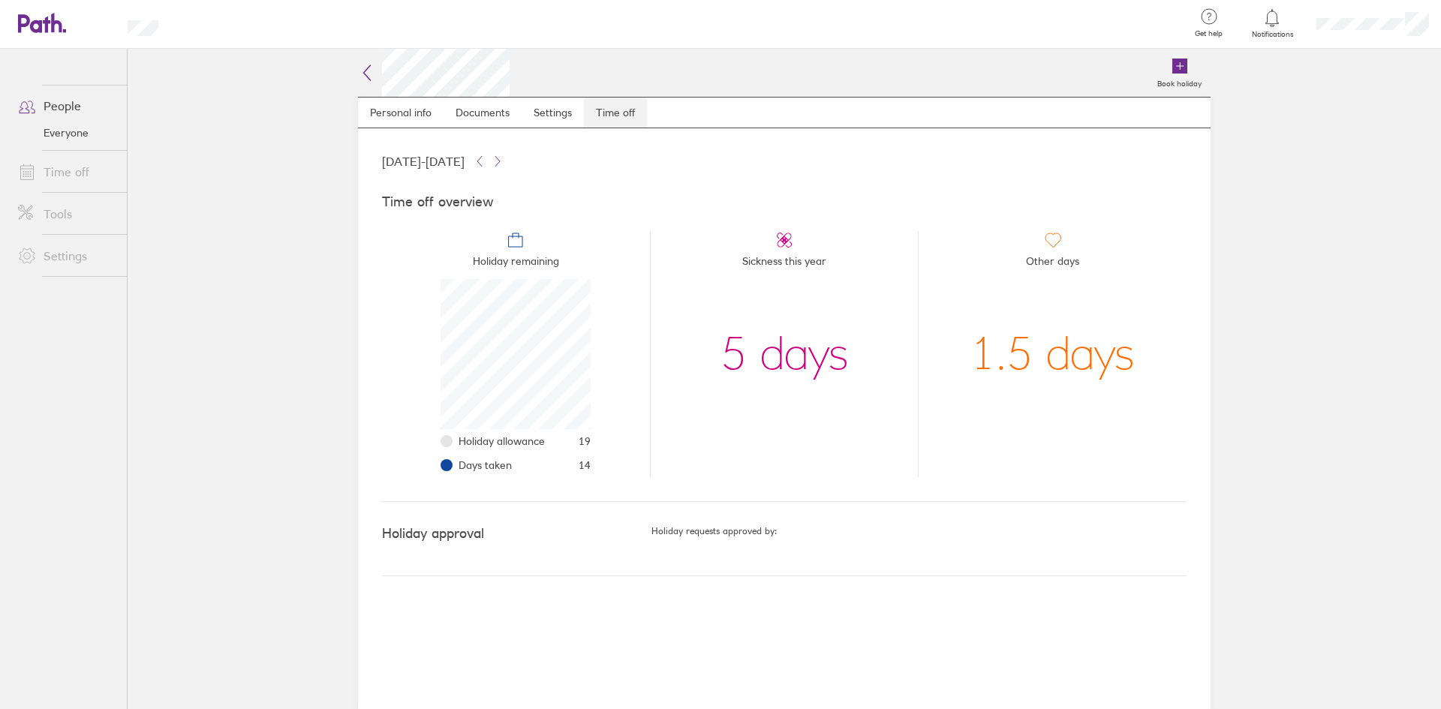
scroll to position [150, 150]
click at [504, 164] on icon at bounding box center [498, 161] width 12 height 12
click at [486, 161] on icon at bounding box center [480, 161] width 12 height 12
click at [504, 161] on icon at bounding box center [498, 161] width 12 height 12
click at [489, 162] on button at bounding box center [480, 161] width 18 height 18
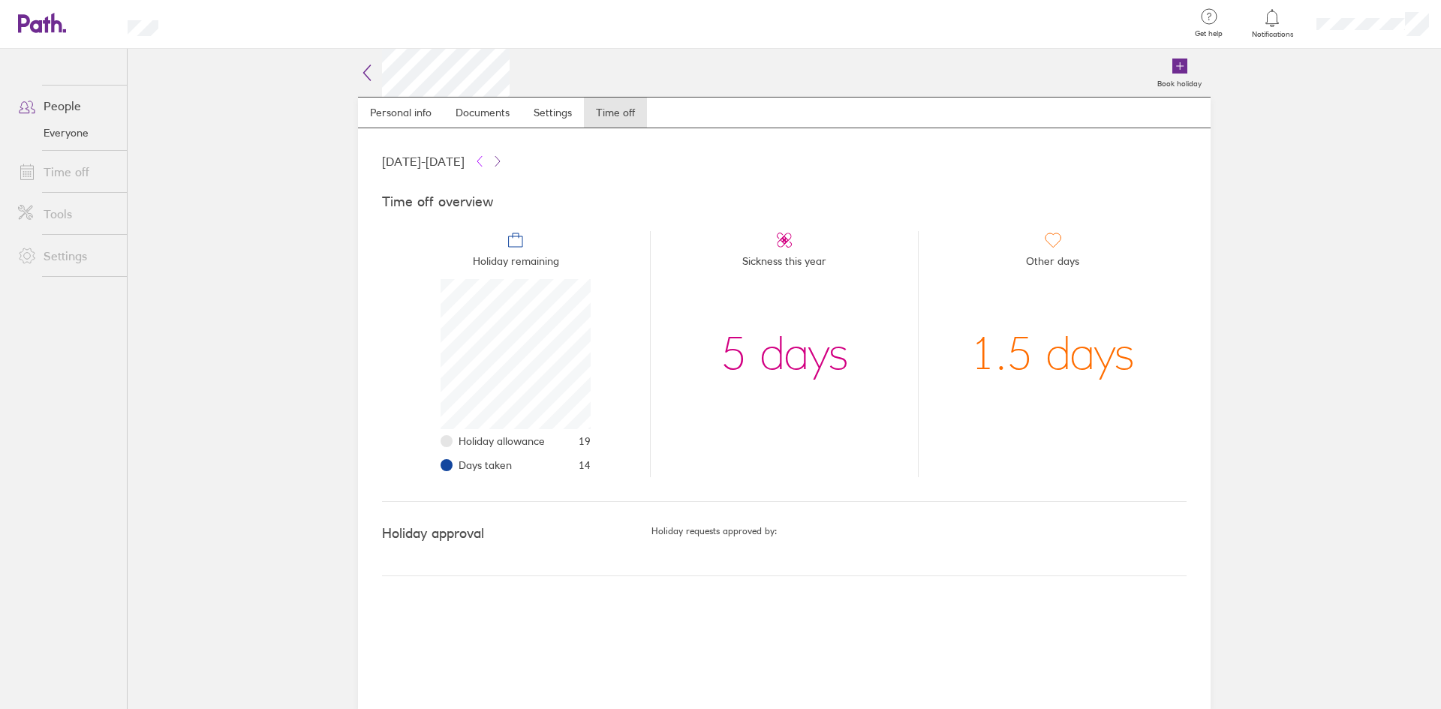
click at [489, 162] on button at bounding box center [480, 161] width 18 height 18
click at [504, 158] on icon at bounding box center [498, 161] width 12 height 12
click at [546, 97] on nav "Personal info Documents Settings Time off" at bounding box center [784, 113] width 853 height 32
click at [547, 99] on link "Settings" at bounding box center [553, 113] width 62 height 30
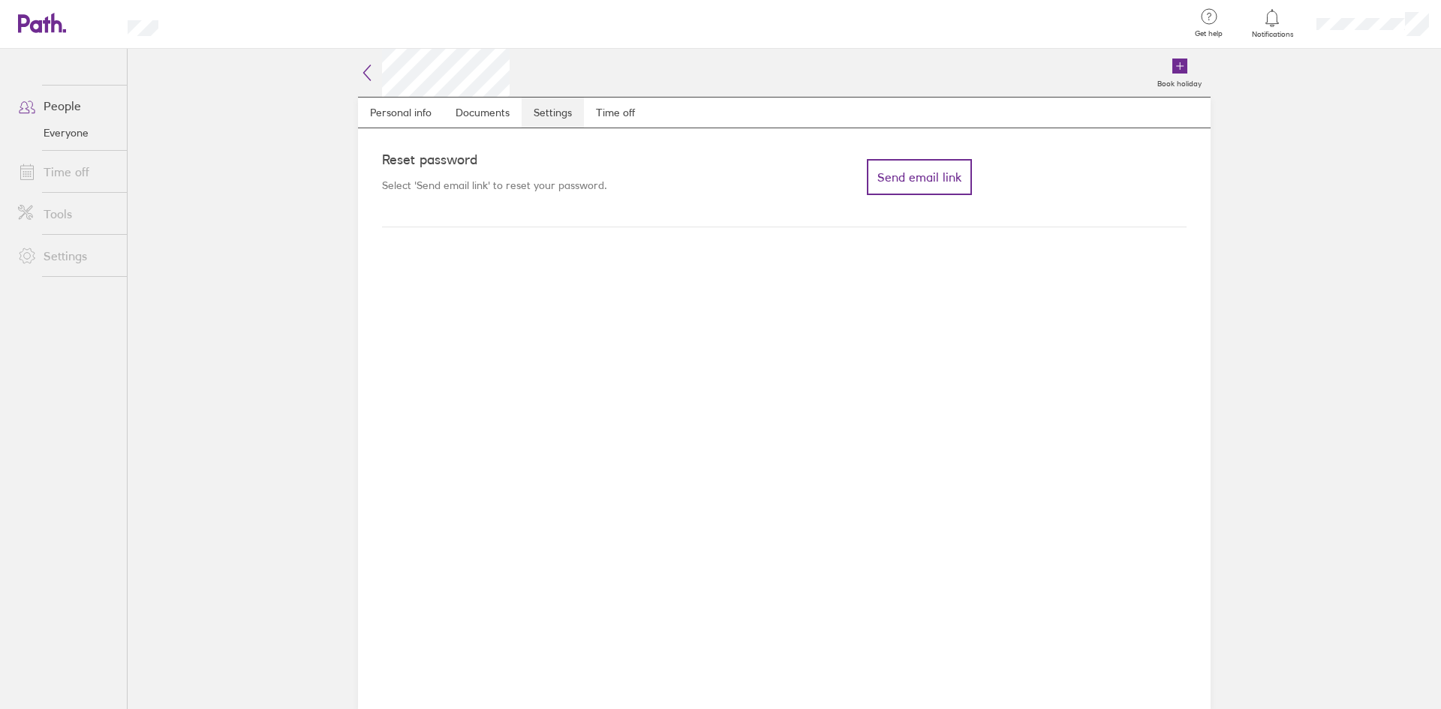
click at [570, 107] on link "Settings" at bounding box center [553, 113] width 62 height 30
click at [620, 112] on link "Time off" at bounding box center [615, 113] width 63 height 30
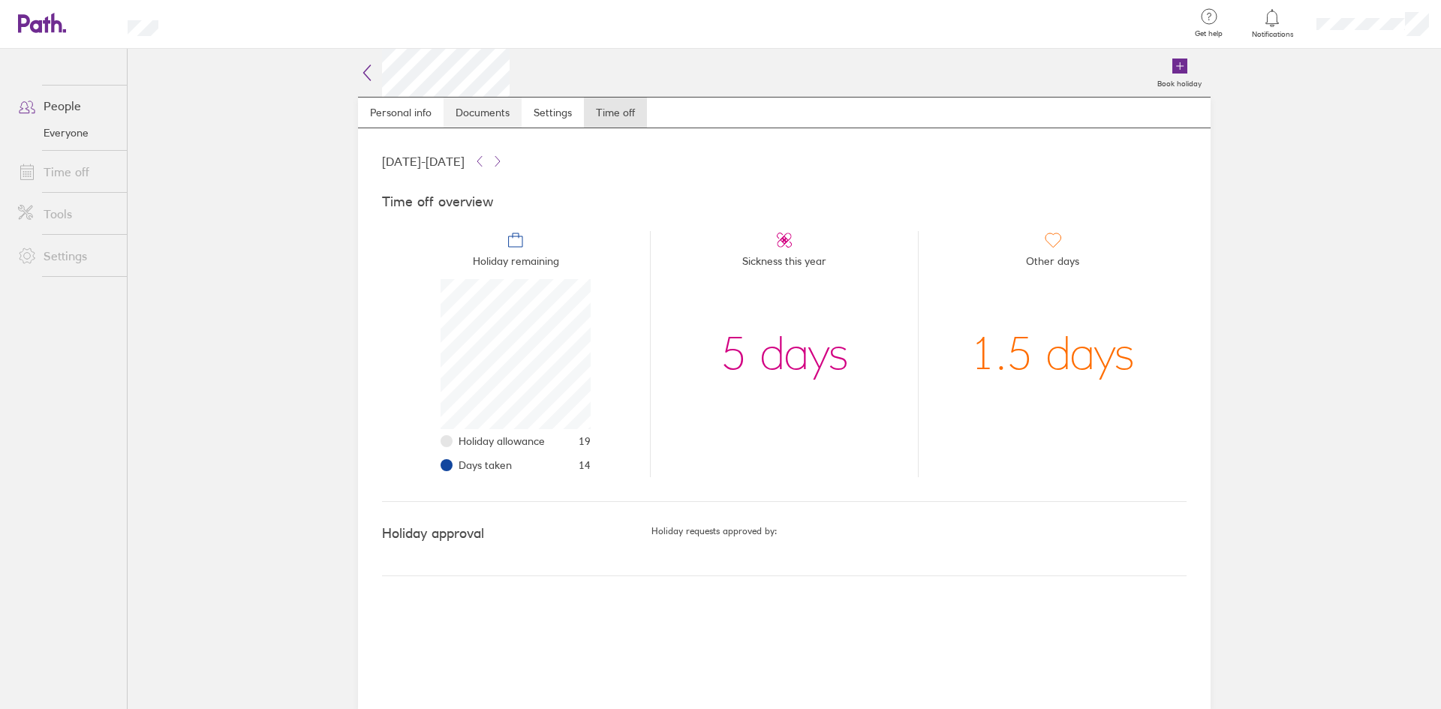
scroll to position [150, 150]
click at [483, 104] on link "Documents" at bounding box center [483, 113] width 78 height 30
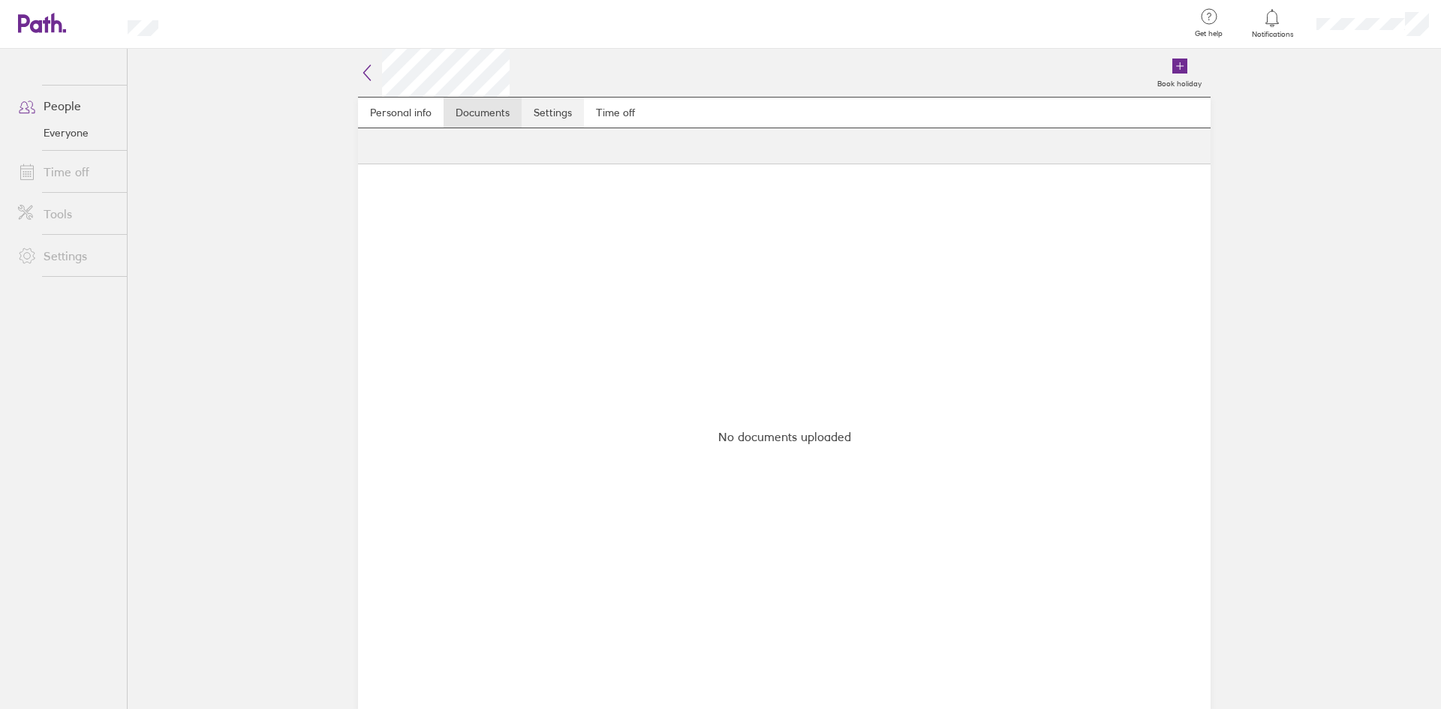
click at [573, 111] on link "Settings" at bounding box center [553, 113] width 62 height 30
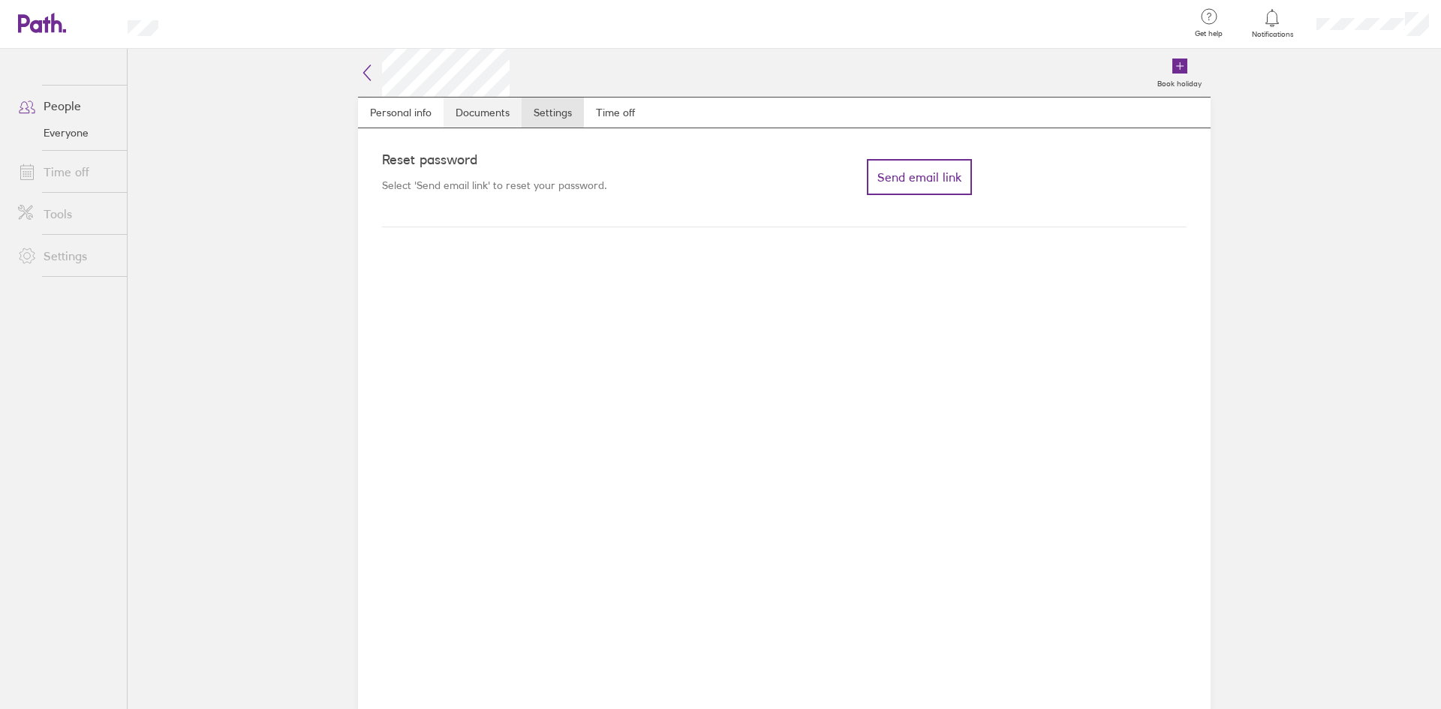
click at [461, 114] on link "Documents" at bounding box center [483, 113] width 78 height 30
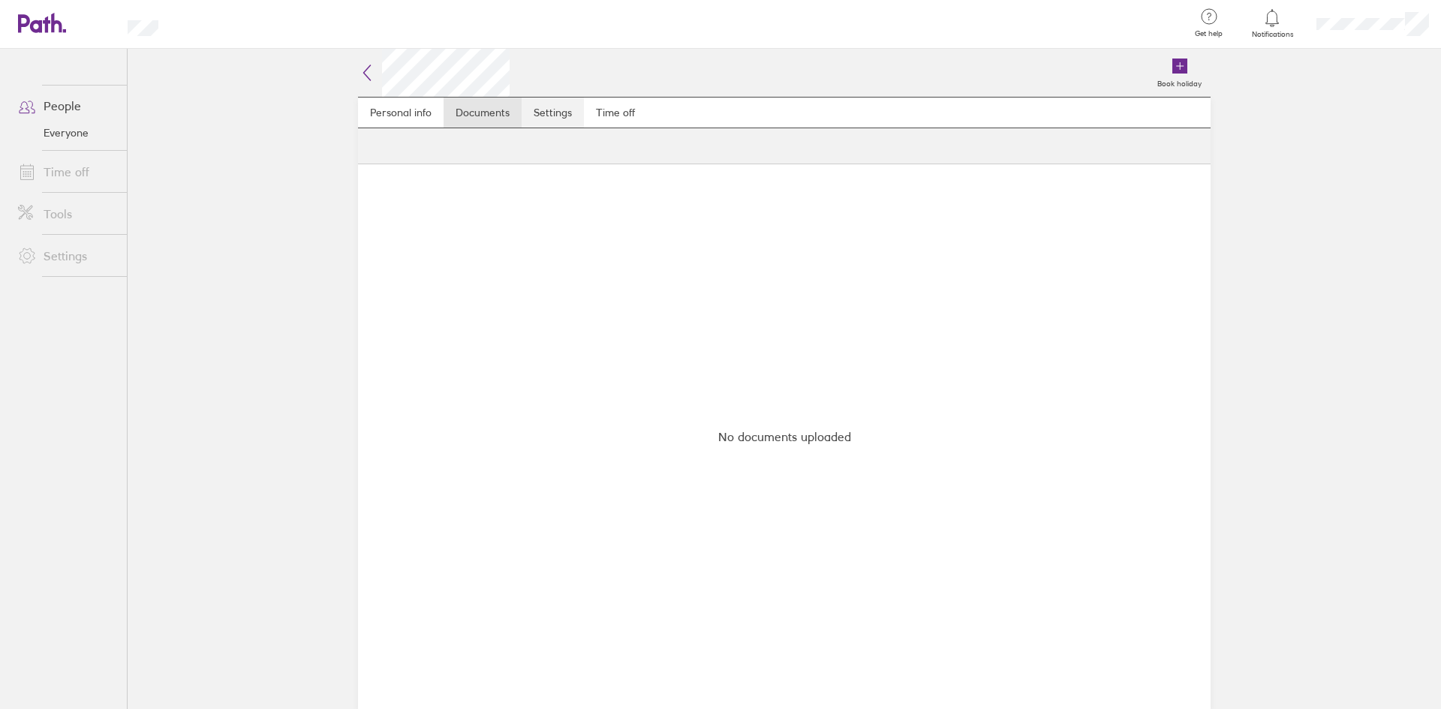
click at [546, 110] on link "Settings" at bounding box center [553, 113] width 62 height 30
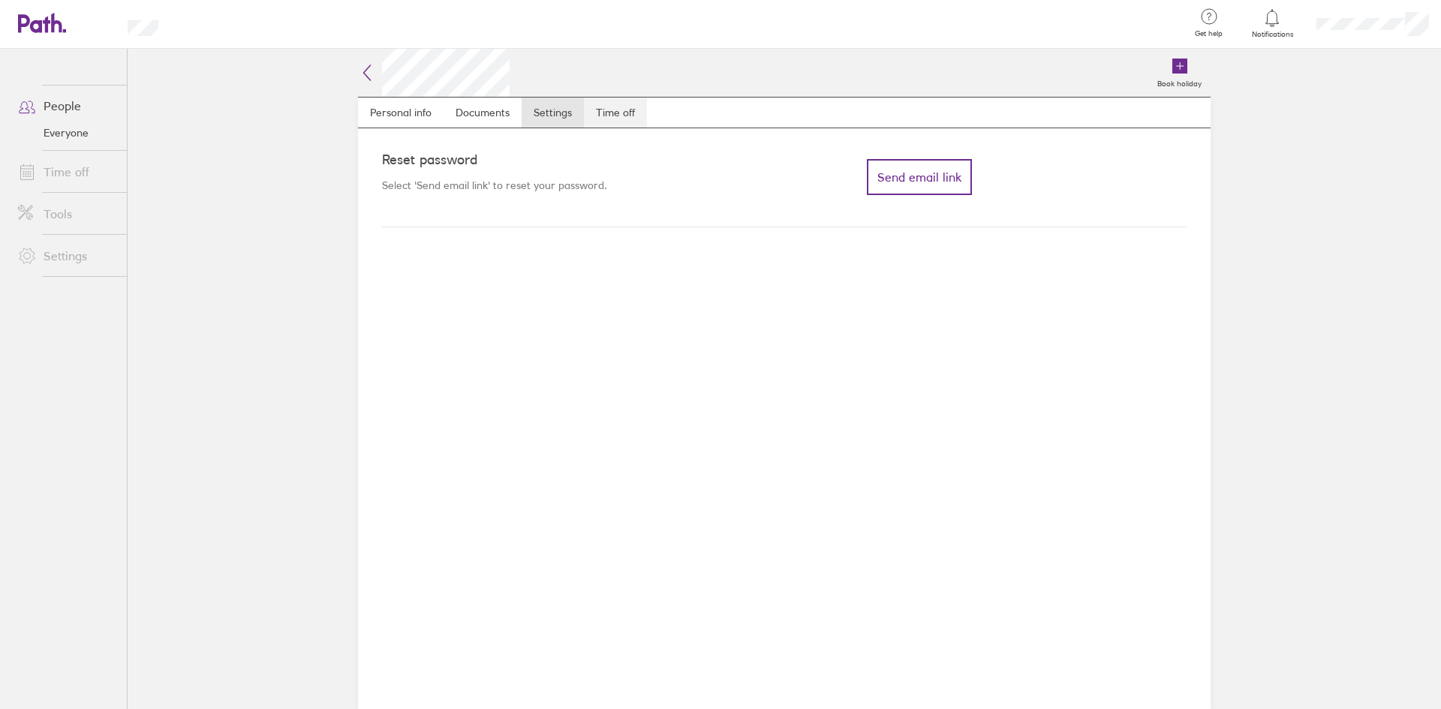
click at [624, 108] on link "Time off" at bounding box center [615, 113] width 63 height 30
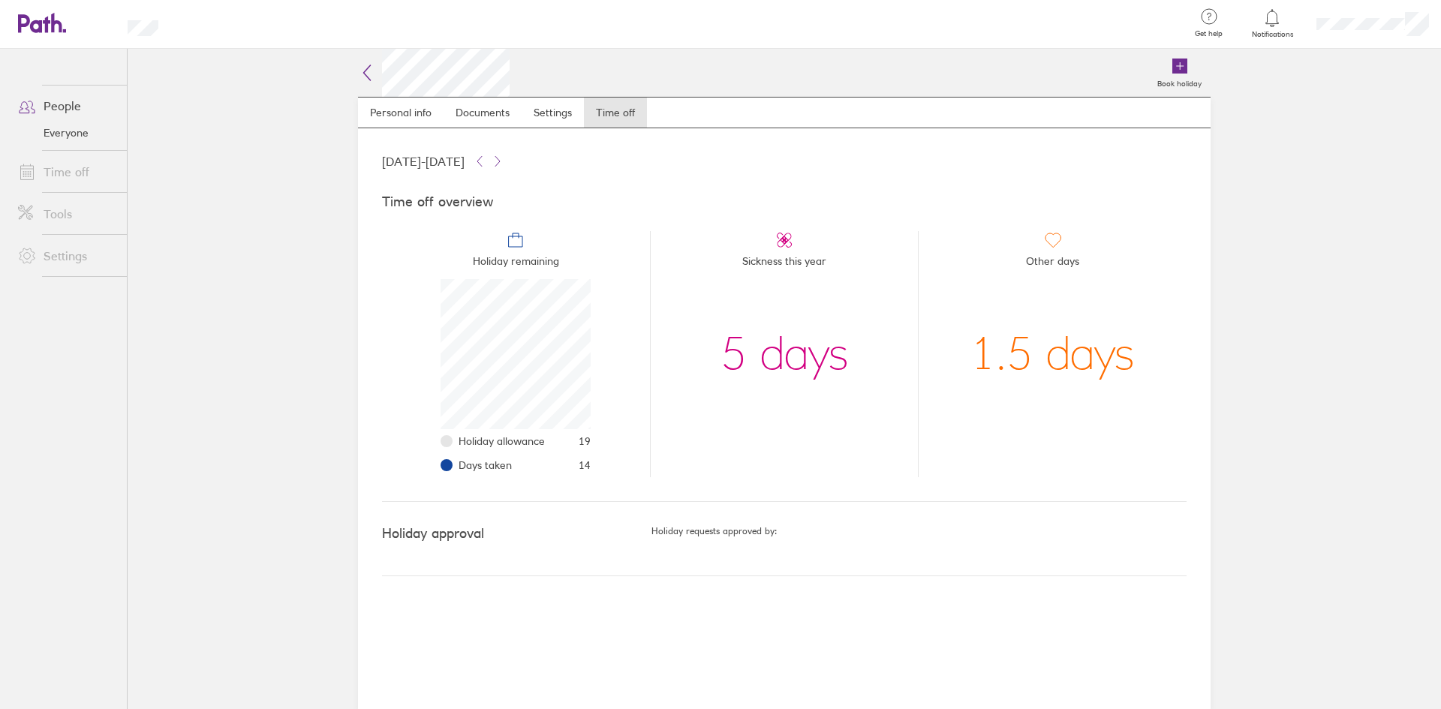
scroll to position [150, 150]
click at [486, 164] on icon at bounding box center [480, 161] width 12 height 12
click at [504, 163] on icon at bounding box center [498, 161] width 12 height 12
click at [367, 72] on icon at bounding box center [367, 73] width 18 height 18
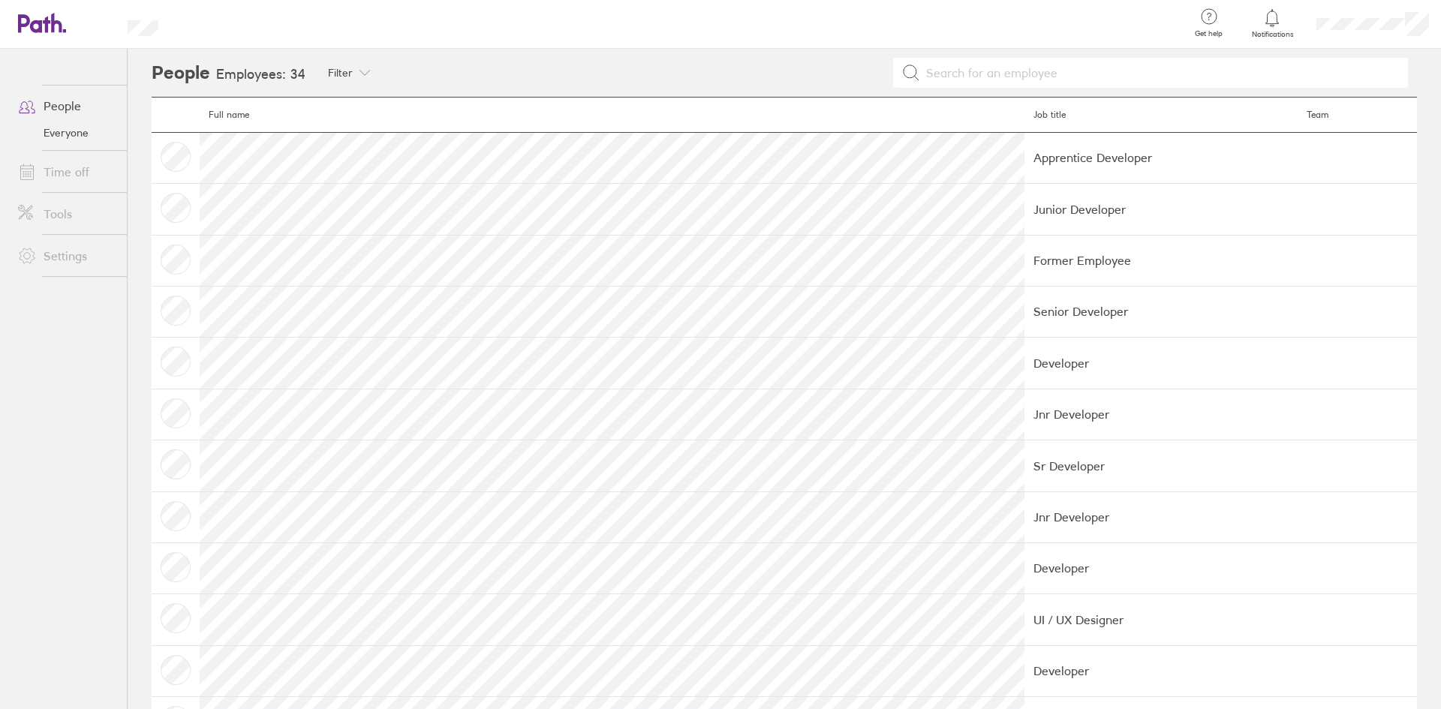
click at [33, 168] on icon at bounding box center [27, 173] width 13 height 14
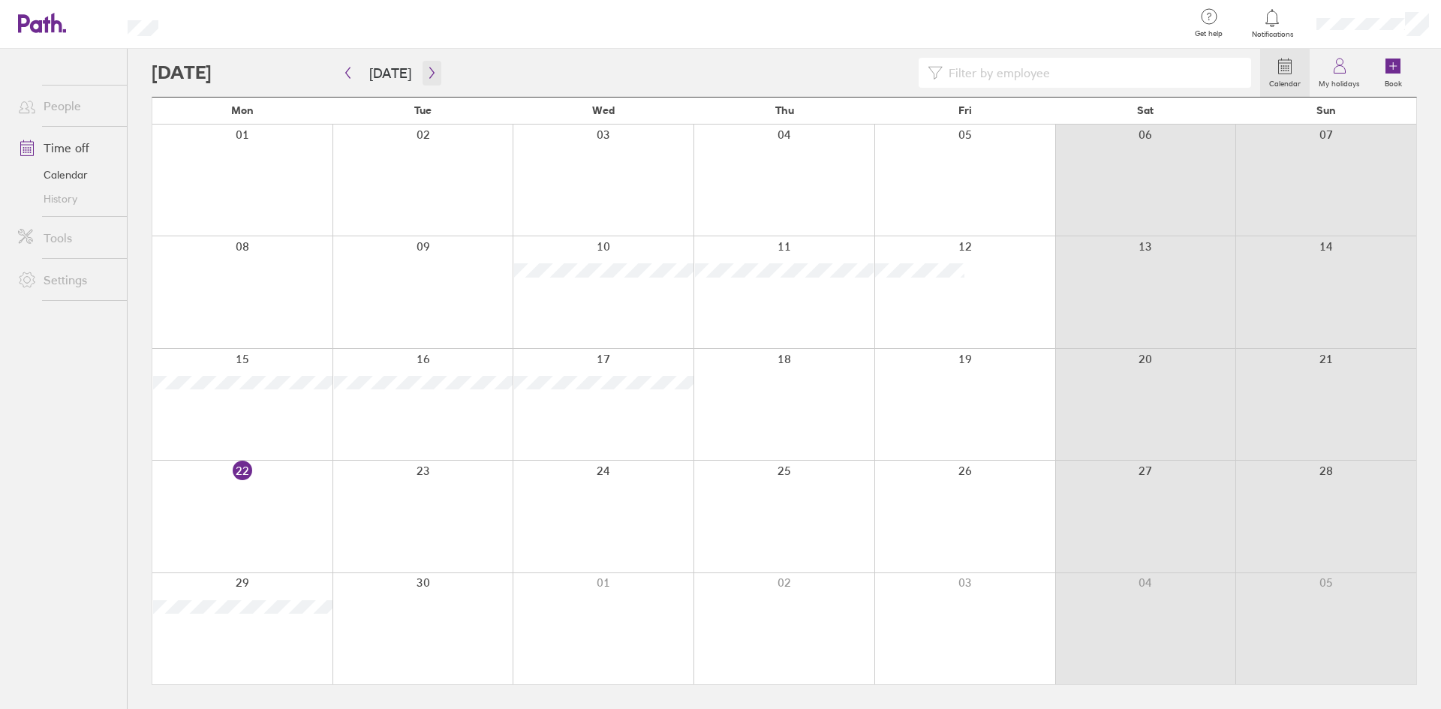
click at [434, 66] on button "button" at bounding box center [432, 73] width 19 height 25
click at [426, 71] on icon "button" at bounding box center [431, 73] width 11 height 12
click at [419, 473] on div at bounding box center [422, 516] width 181 height 111
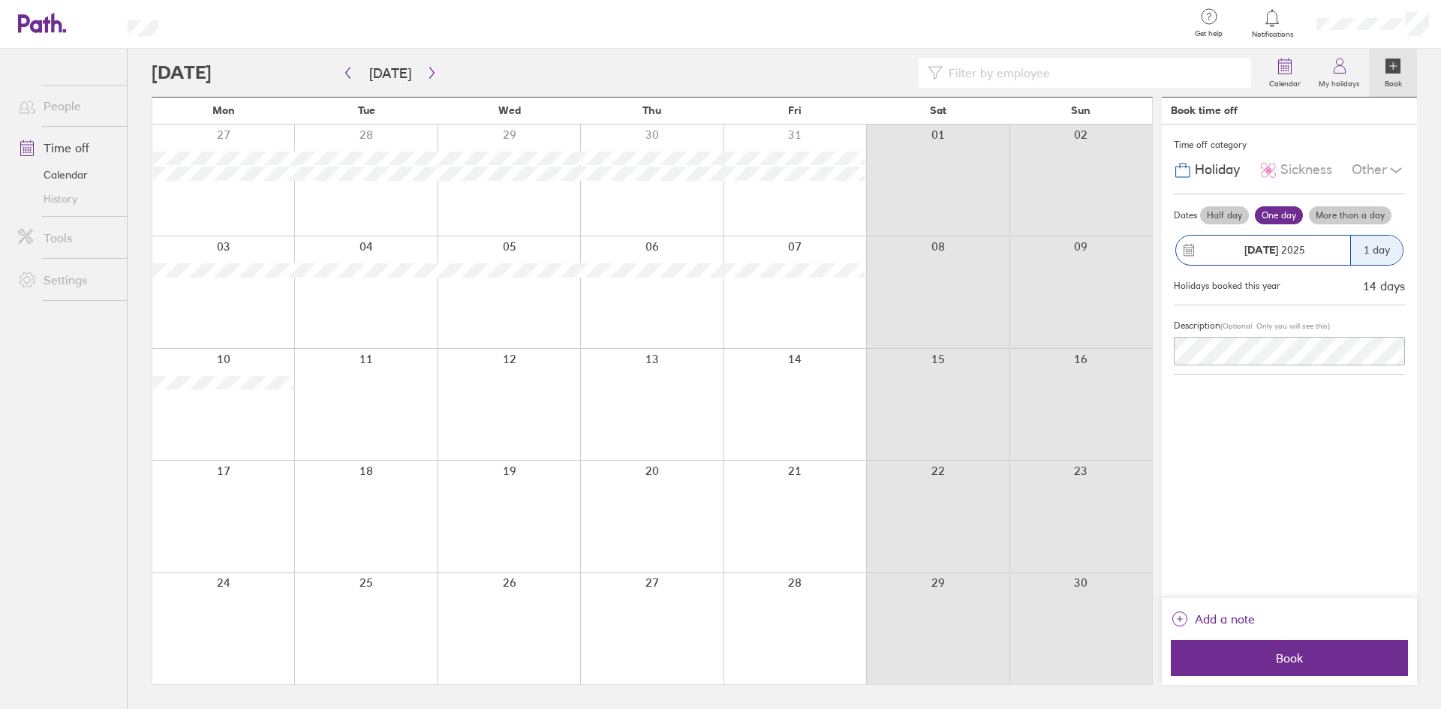
click at [1330, 225] on div "Half day One day More than a day" at bounding box center [1301, 215] width 208 height 24
click at [1337, 215] on label "More than a day" at bounding box center [1350, 215] width 83 height 18
click at [0, 0] on input "More than a day" at bounding box center [0, 0] width 0 height 0
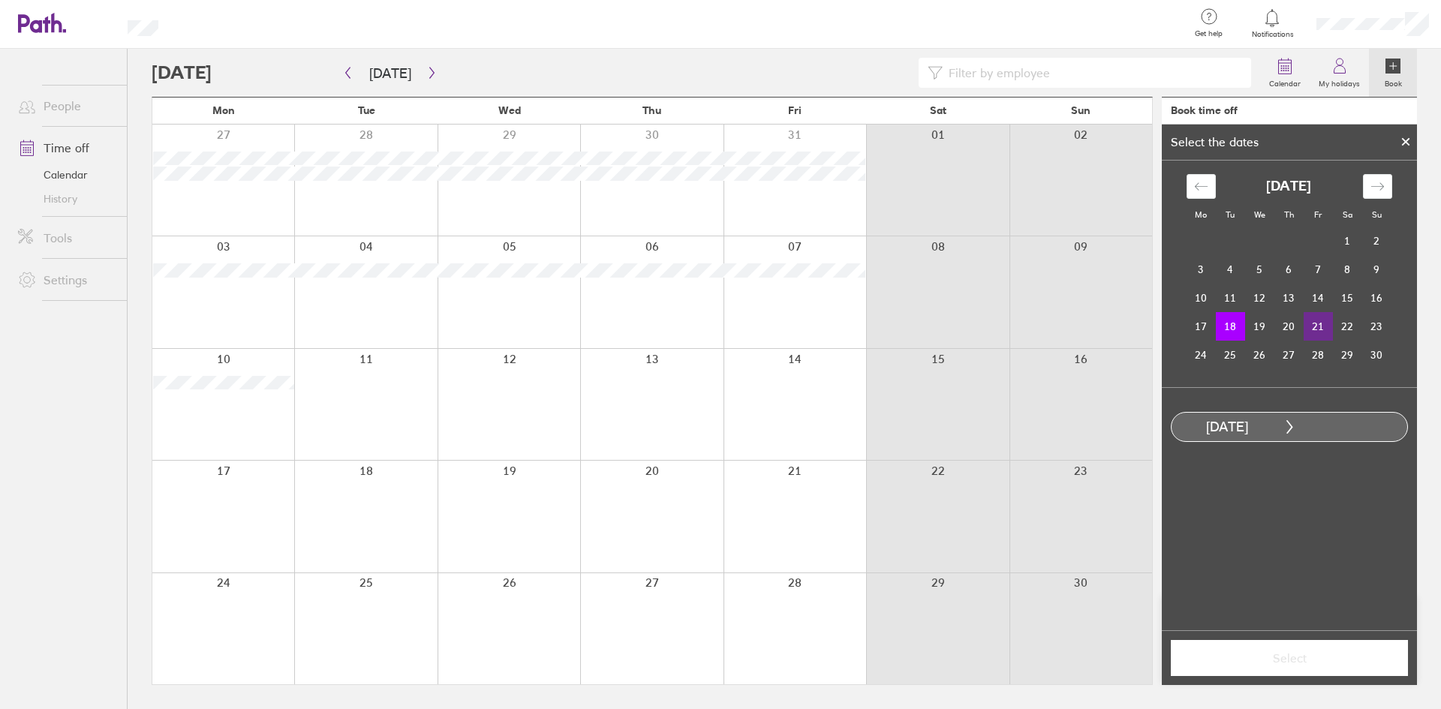
click at [1322, 327] on td "21" at bounding box center [1318, 326] width 29 height 29
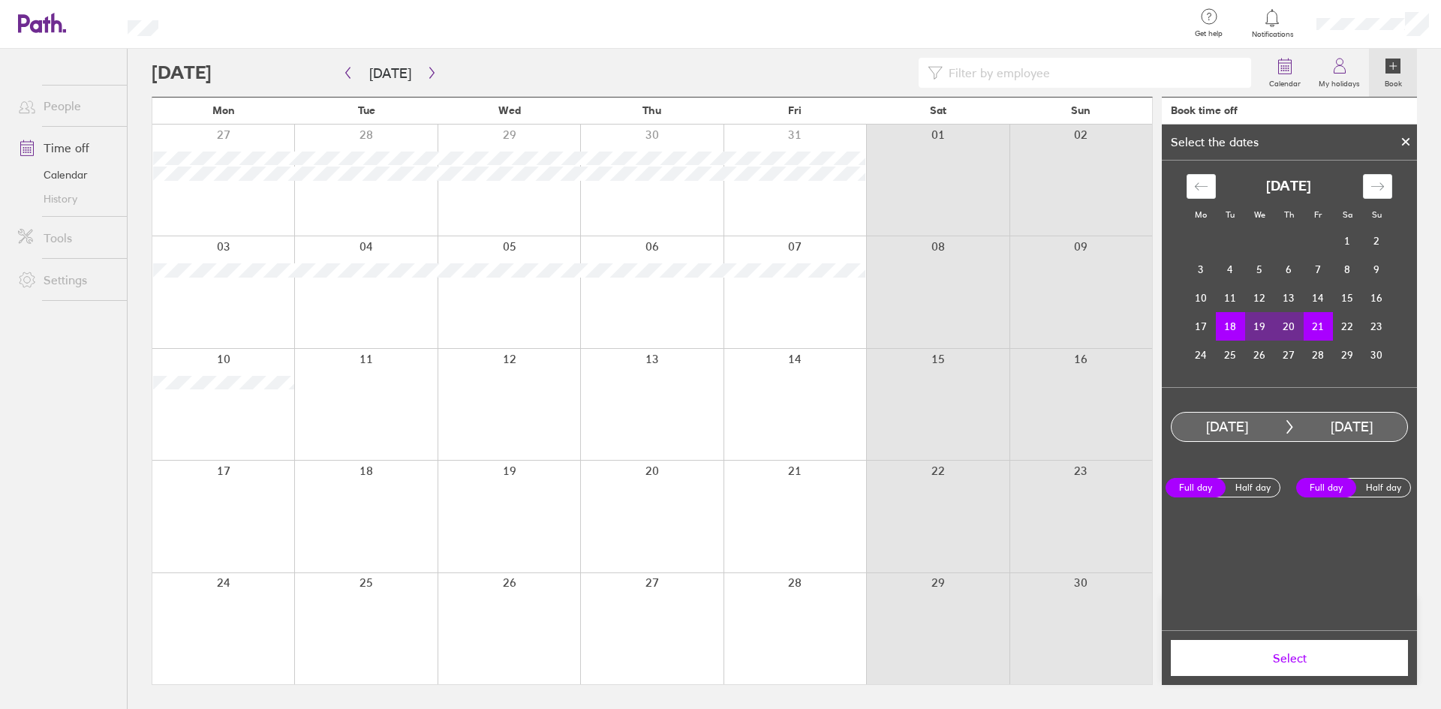
click at [1342, 663] on span "Select" at bounding box center [1289, 658] width 216 height 14
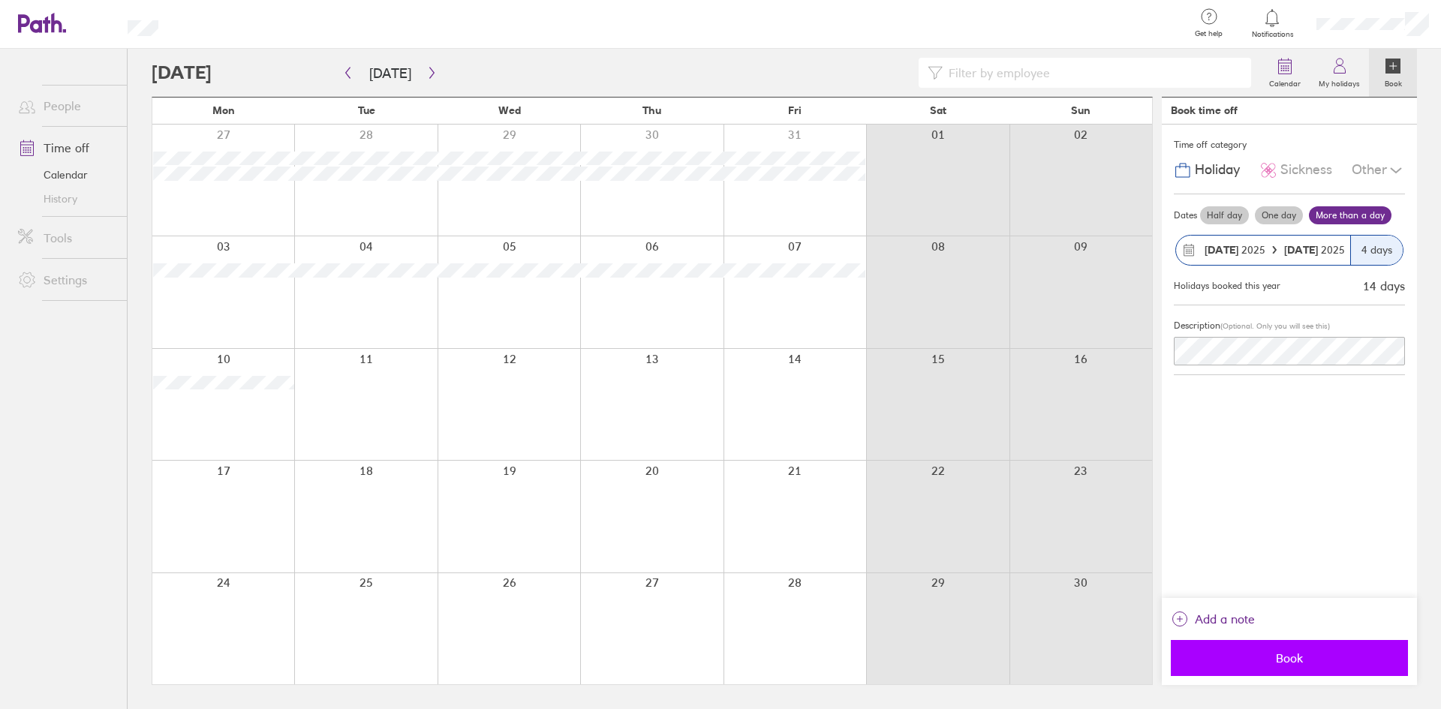
click at [1295, 651] on span "Book" at bounding box center [1289, 658] width 216 height 14
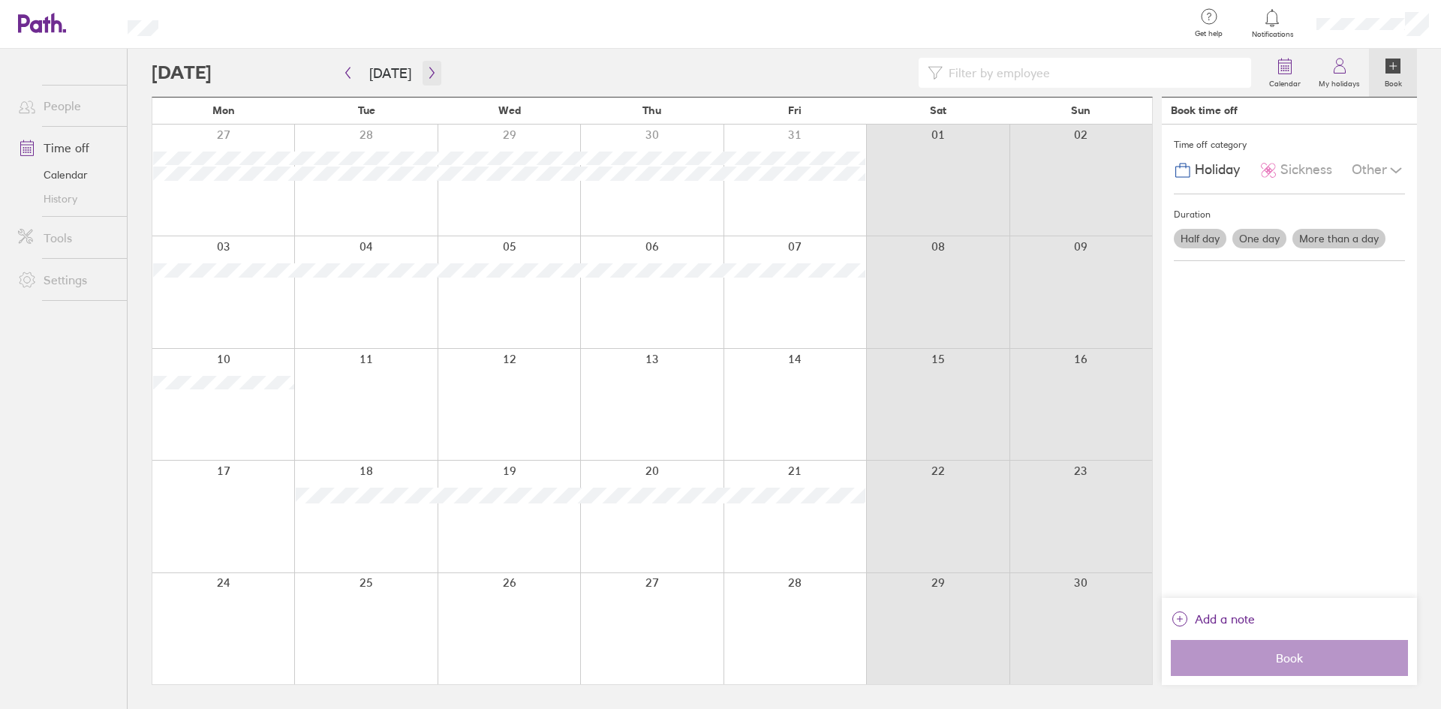
click at [426, 77] on icon "button" at bounding box center [431, 73] width 11 height 12
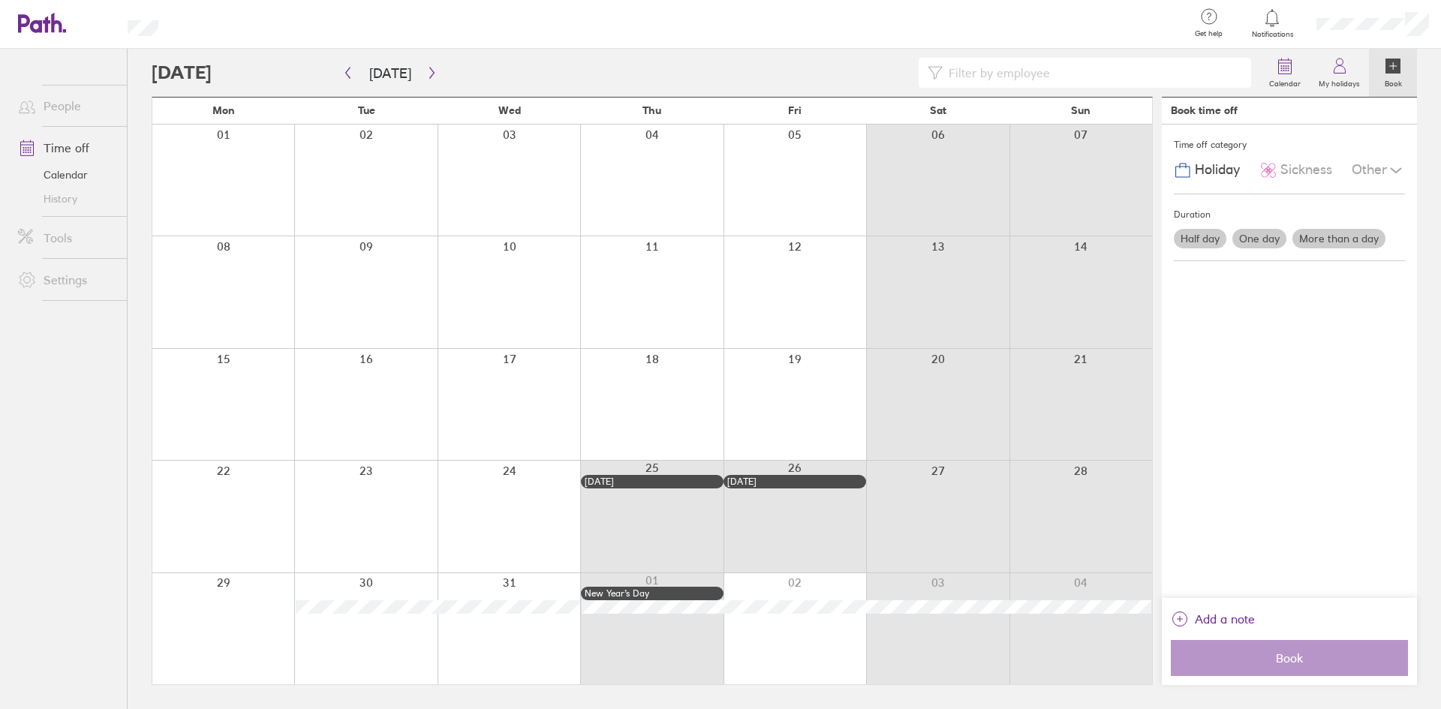
click at [218, 580] on div at bounding box center [223, 628] width 142 height 111
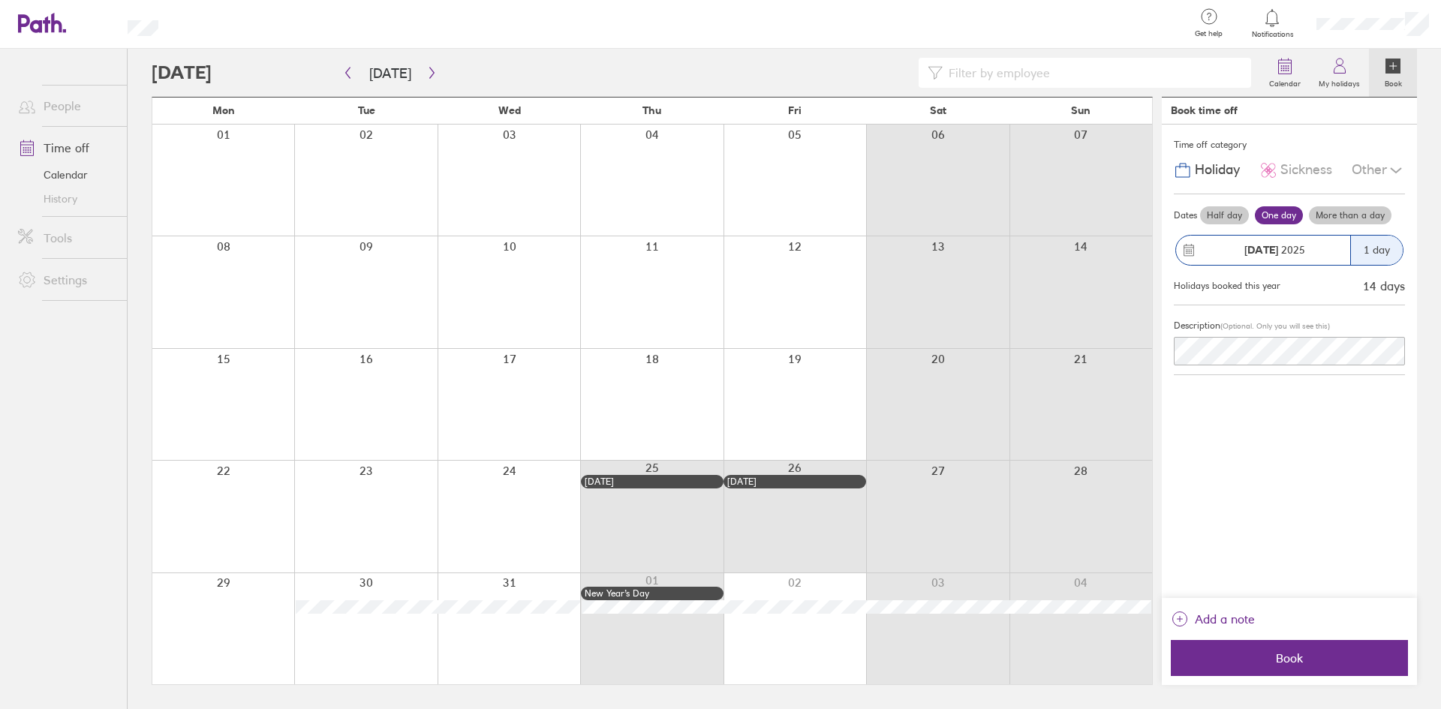
click at [221, 579] on div at bounding box center [223, 628] width 142 height 111
click at [227, 577] on div at bounding box center [223, 628] width 142 height 111
click at [1283, 666] on button "Book" at bounding box center [1289, 658] width 237 height 36
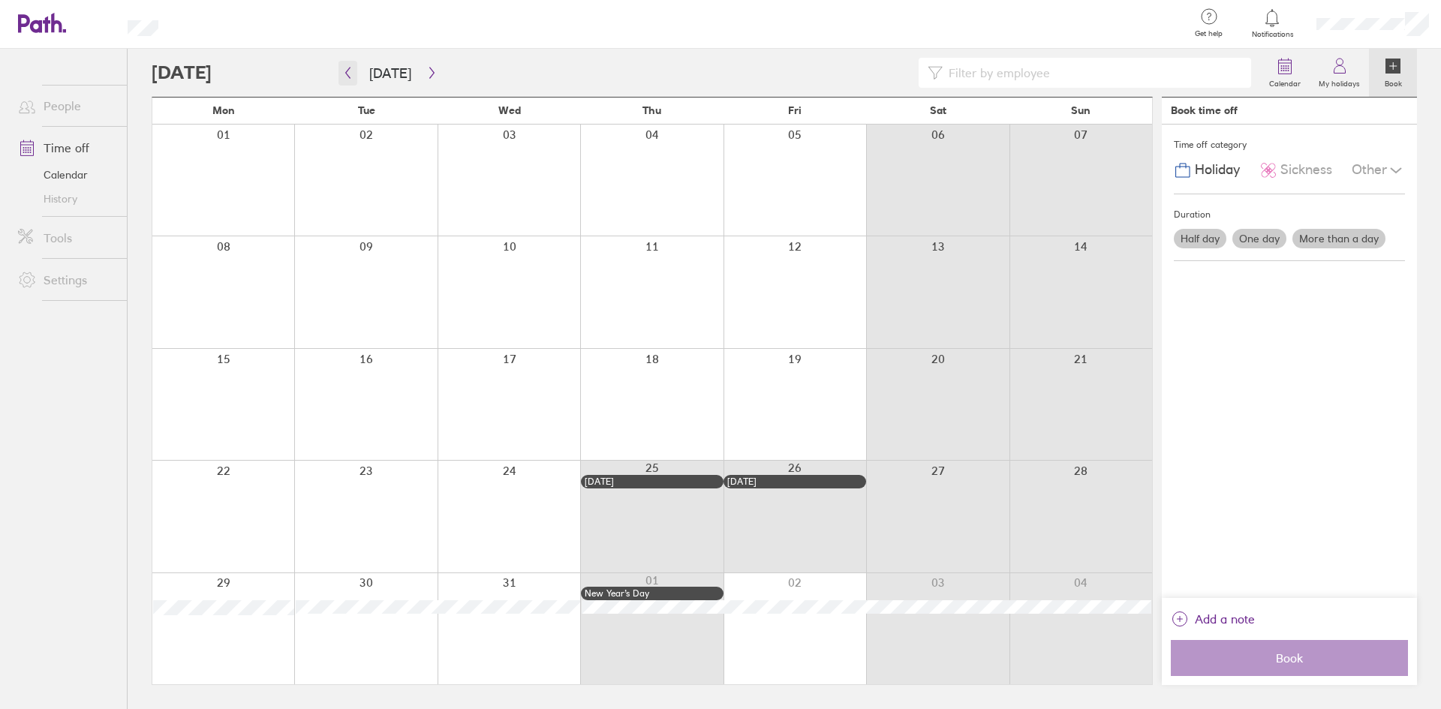
click at [356, 69] on button "button" at bounding box center [347, 73] width 19 height 25
